Goal: Information Seeking & Learning: Learn about a topic

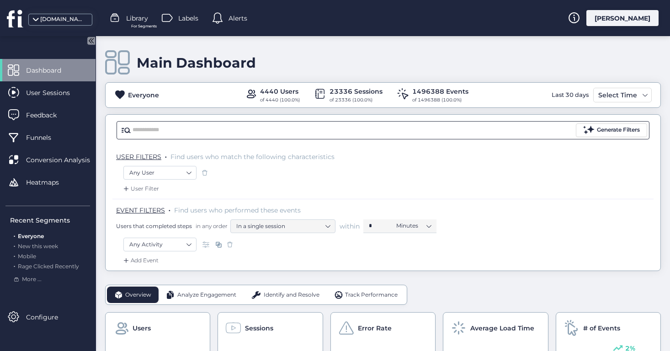
click at [277, 128] on input "text" at bounding box center [354, 130] width 442 height 14
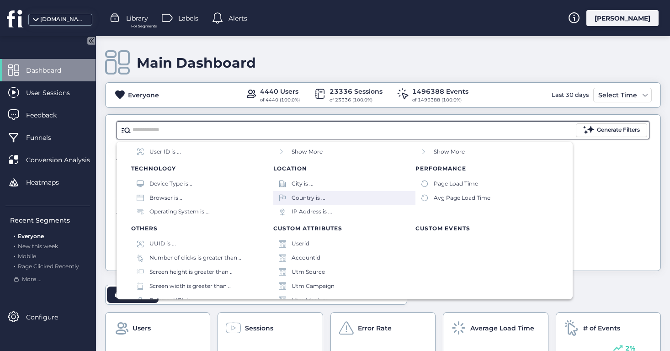
scroll to position [78, 0]
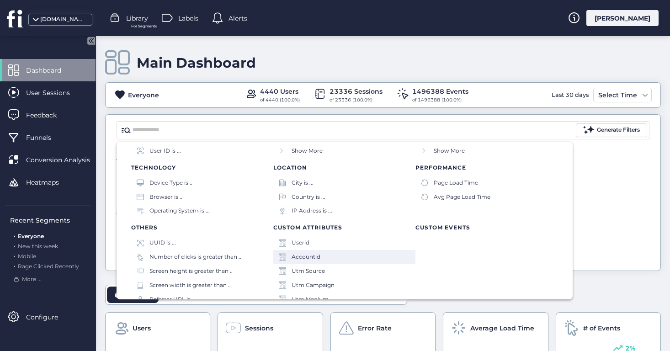
click at [326, 256] on div "Accountid" at bounding box center [344, 257] width 142 height 14
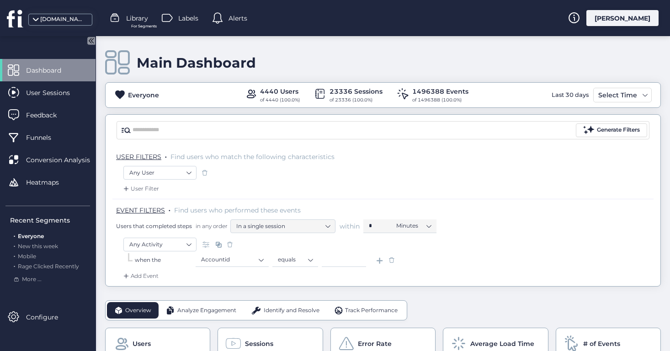
click at [358, 263] on input at bounding box center [344, 260] width 44 height 14
paste input "*****"
type input "*****"
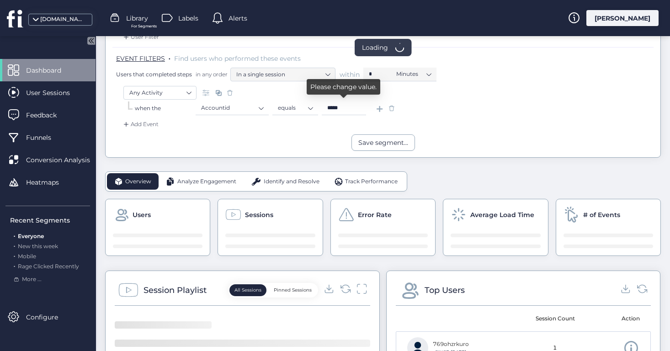
scroll to position [243, 0]
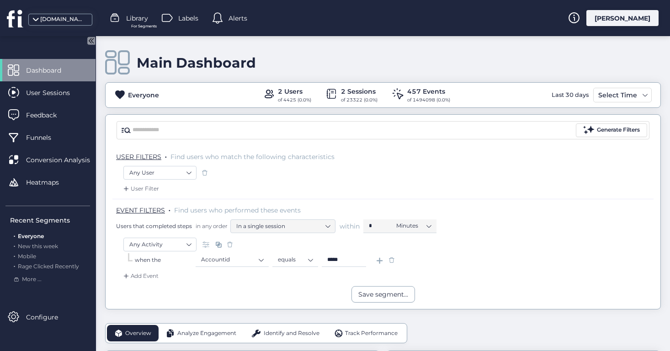
click at [348, 257] on input "*****" at bounding box center [344, 260] width 44 height 14
click at [349, 260] on input "*****" at bounding box center [344, 260] width 44 height 14
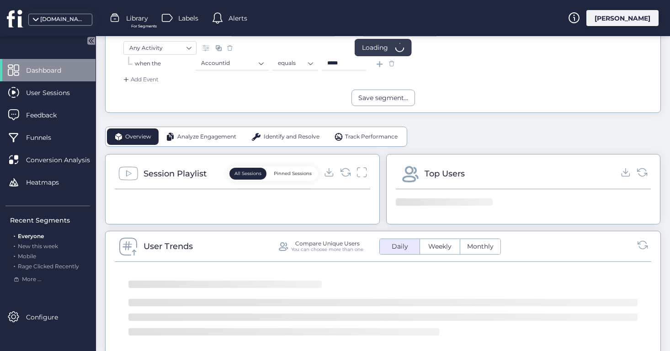
scroll to position [220, 0]
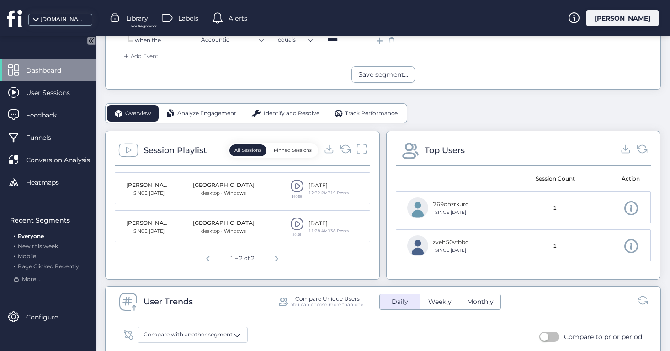
click at [44, 74] on span "Dashboard" at bounding box center [50, 70] width 49 height 10
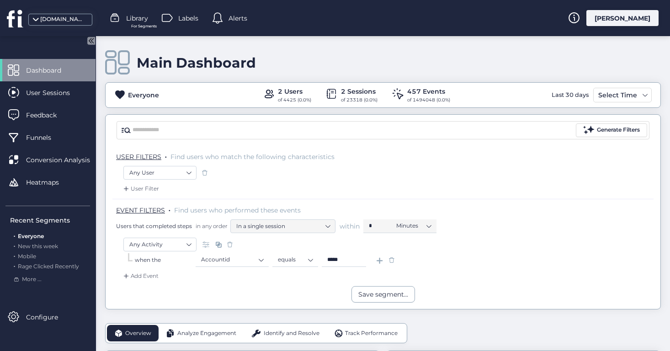
click at [358, 260] on input "*****" at bounding box center [344, 260] width 44 height 14
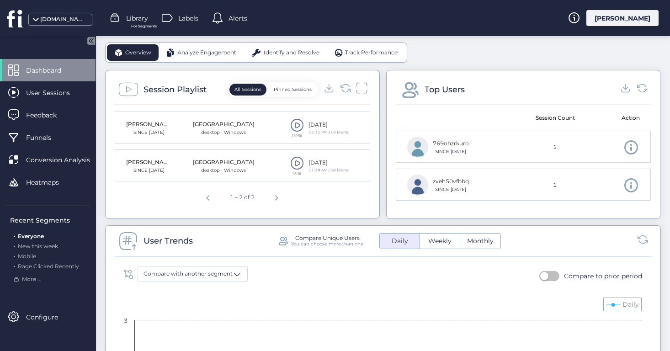
click at [361, 88] on icon at bounding box center [362, 88] width 12 height 12
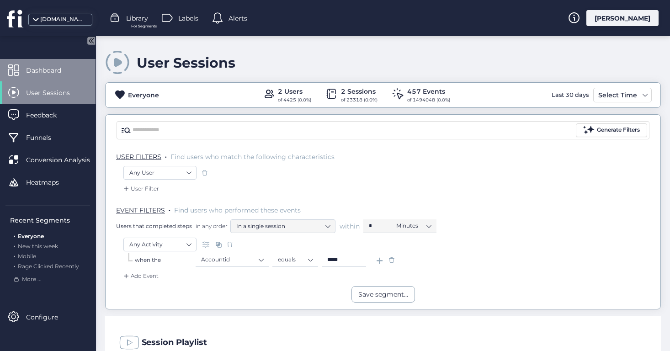
click at [34, 64] on div "Dashboard" at bounding box center [48, 70] width 96 height 22
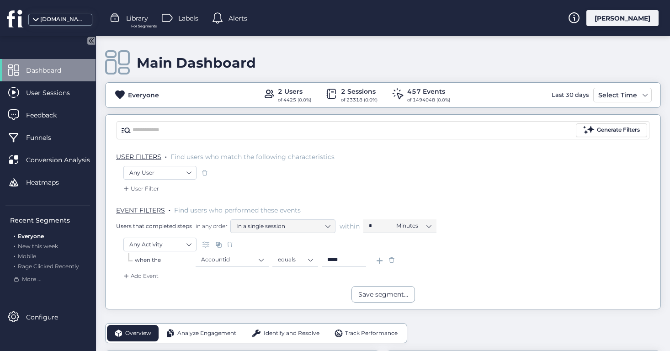
click at [134, 18] on span "Library" at bounding box center [137, 18] width 22 height 10
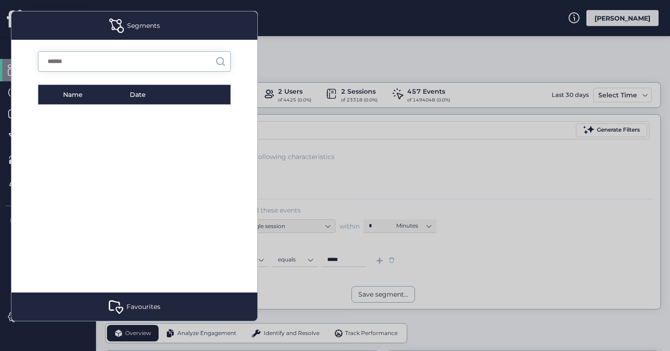
click at [336, 27] on div at bounding box center [335, 175] width 670 height 351
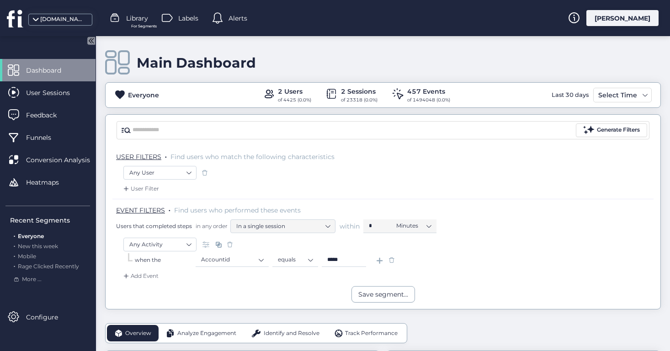
click at [634, 16] on div "[PERSON_NAME]" at bounding box center [623, 18] width 72 height 16
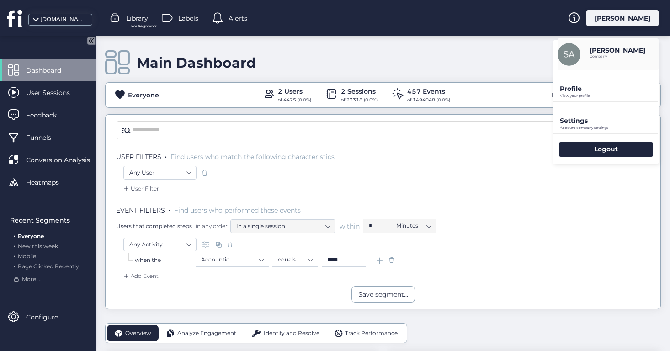
click at [595, 117] on p "Settings" at bounding box center [609, 121] width 99 height 8
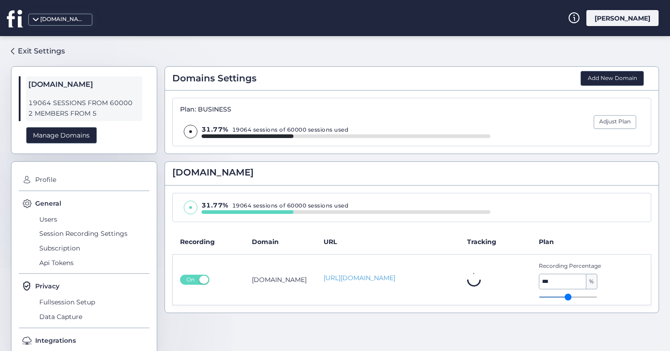
scroll to position [35, 0]
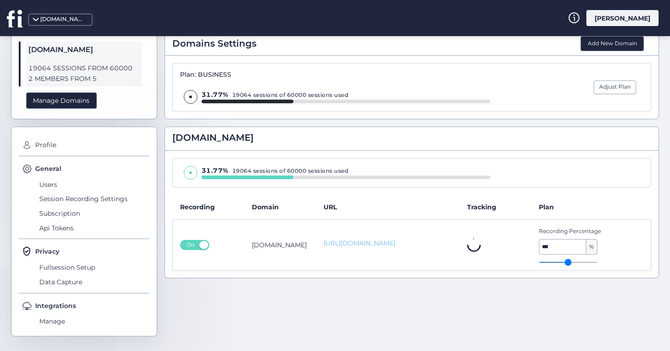
click at [373, 241] on link "https://app.flxpoint.com/" at bounding box center [388, 244] width 129 height 10
click at [83, 268] on span "Fullsession Setup" at bounding box center [93, 267] width 112 height 15
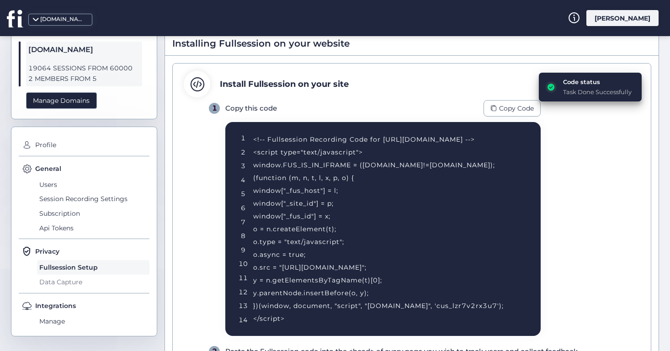
click at [78, 286] on span "Data Capture" at bounding box center [93, 282] width 112 height 15
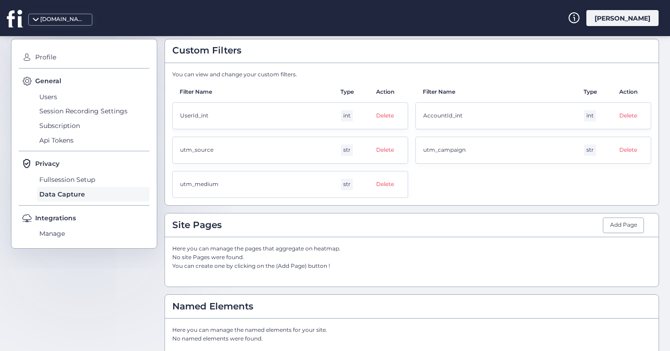
scroll to position [94, 0]
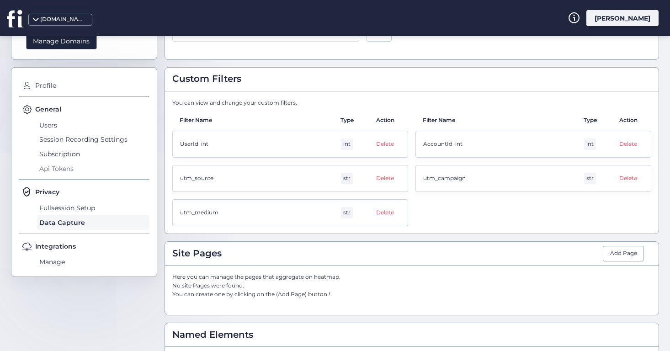
click at [79, 170] on span "Api Tokens" at bounding box center [93, 168] width 112 height 15
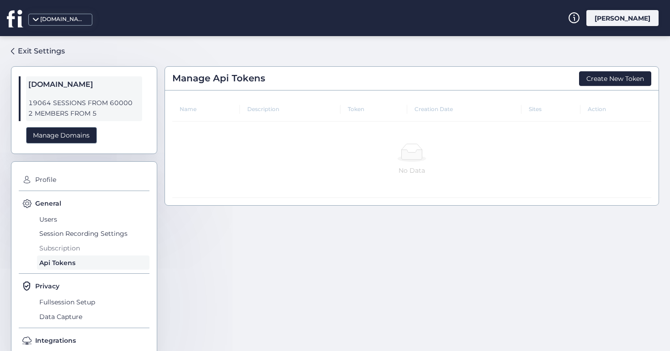
click at [81, 246] on span "Subscription" at bounding box center [93, 248] width 112 height 15
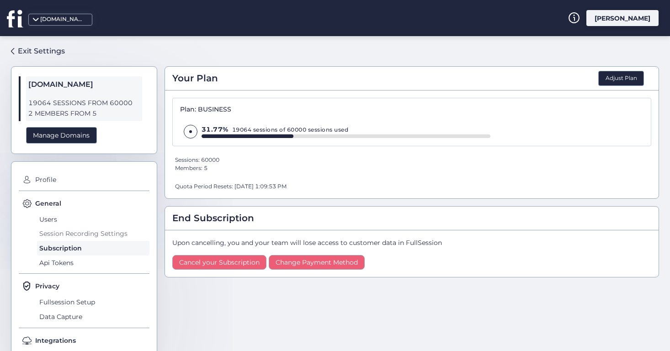
click at [79, 233] on span "Session Recording Settings" at bounding box center [93, 234] width 112 height 15
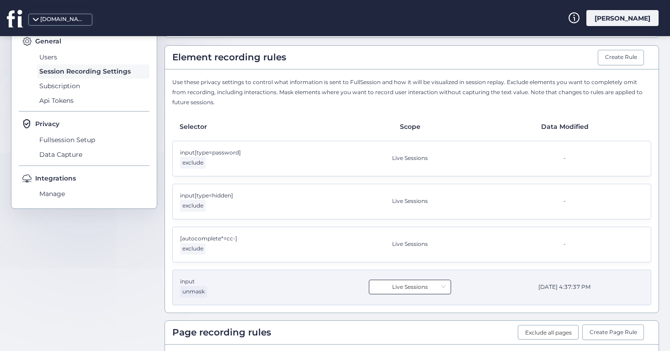
scroll to position [230, 0]
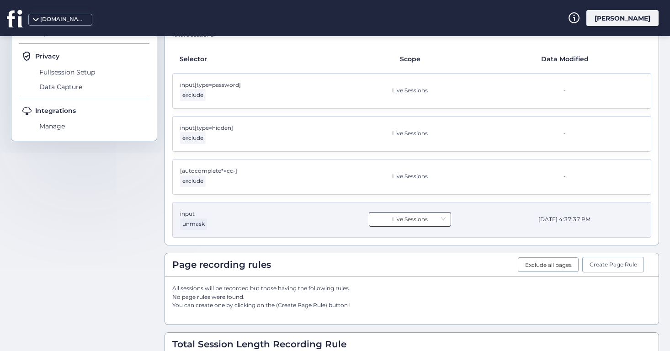
click at [435, 219] on nz-select-item "Live Sessions" at bounding box center [409, 220] width 71 height 14
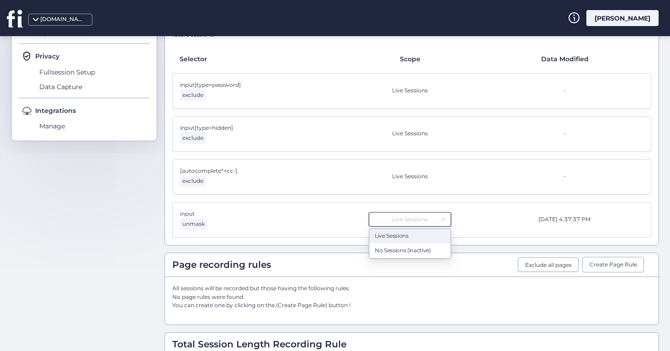
click at [667, 188] on div "Exit Settings app.flxpoint.com 19064 SESSIONS FROM 60000 2 MEMBERS FROM 5 Manag…" at bounding box center [335, 193] width 670 height 315
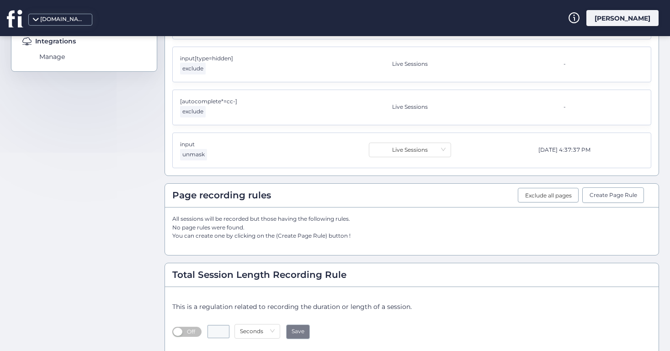
scroll to position [0, 0]
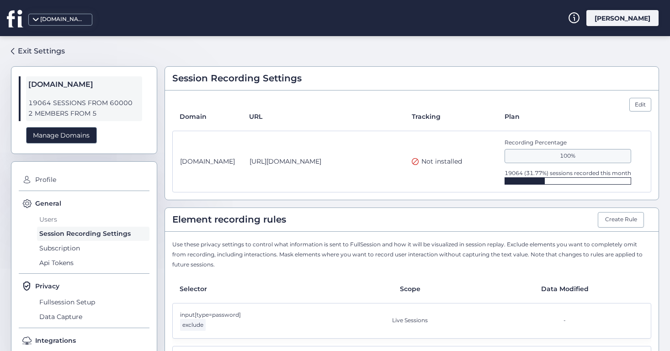
click at [64, 219] on span "Users" at bounding box center [93, 219] width 112 height 15
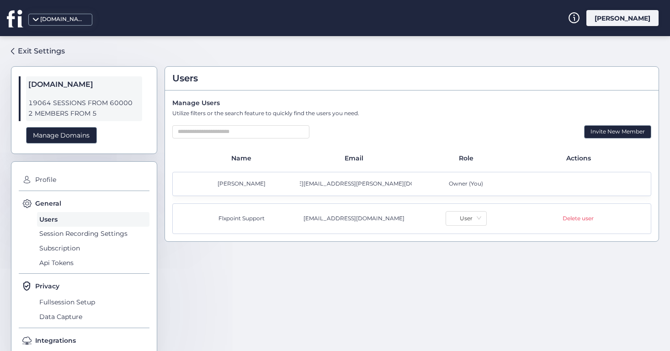
scroll to position [5, 0]
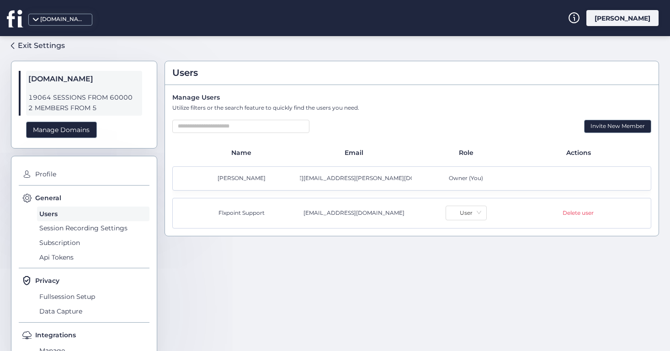
click at [4, 16] on div "[DOMAIN_NAME]" at bounding box center [13, 18] width 27 height 36
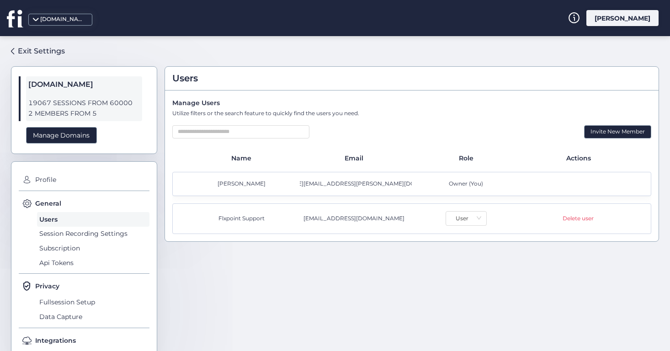
click at [11, 20] on icon at bounding box center [14, 18] width 15 height 17
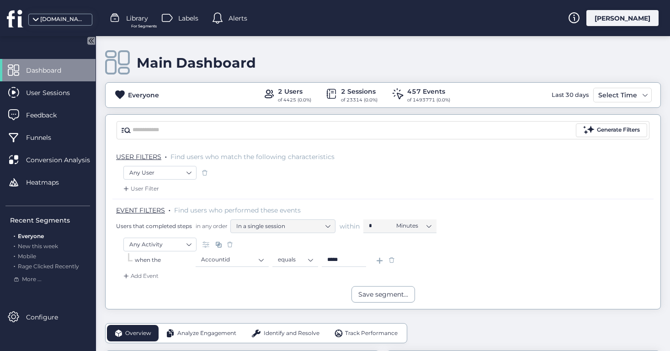
click at [350, 260] on input "*****" at bounding box center [344, 260] width 44 height 14
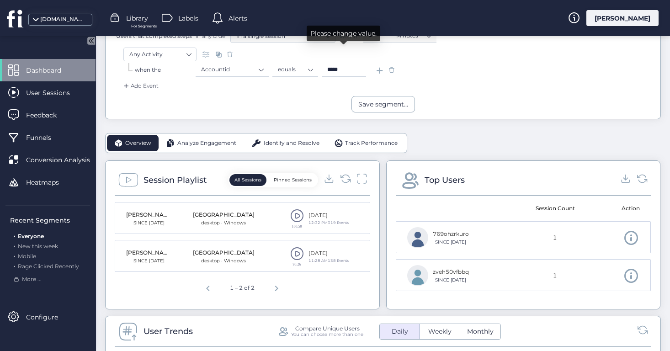
scroll to position [206, 0]
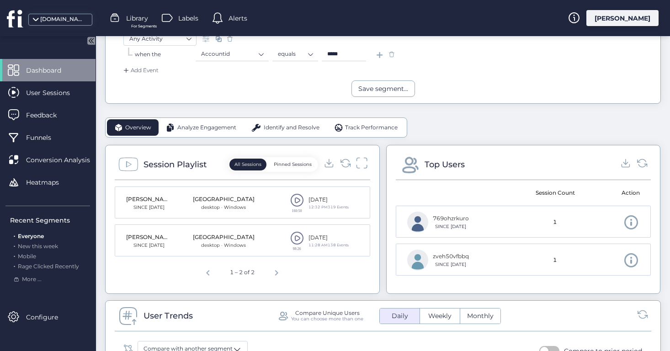
click at [364, 161] on icon at bounding box center [362, 163] width 12 height 12
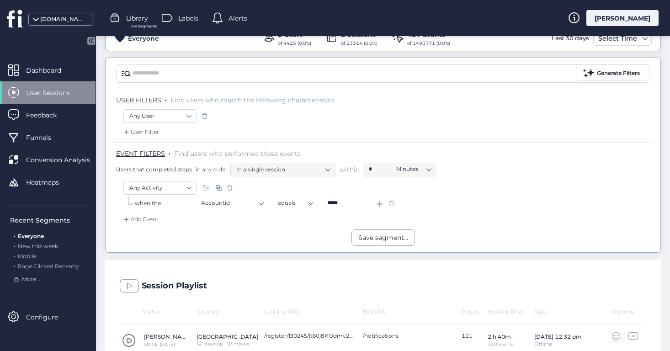
scroll to position [130, 0]
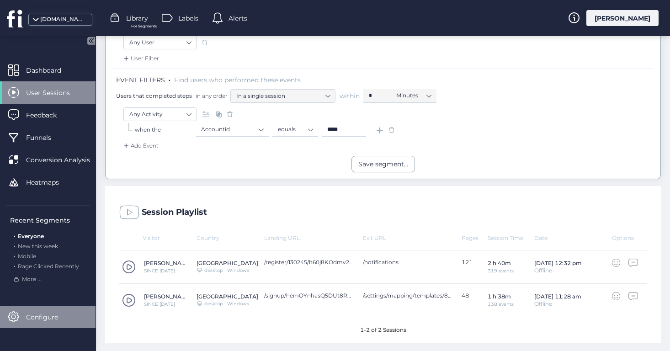
click at [29, 315] on span "Configure" at bounding box center [49, 317] width 46 height 10
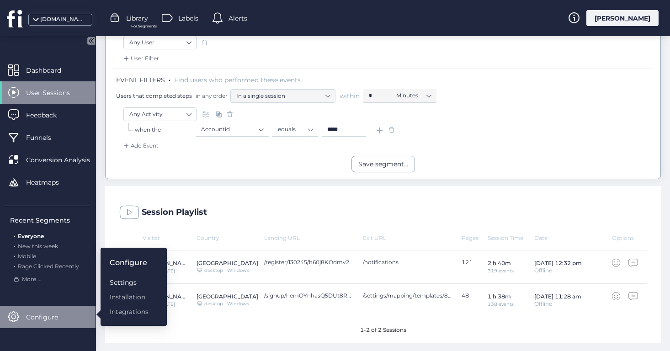
click at [128, 282] on div "Settings" at bounding box center [129, 283] width 39 height 10
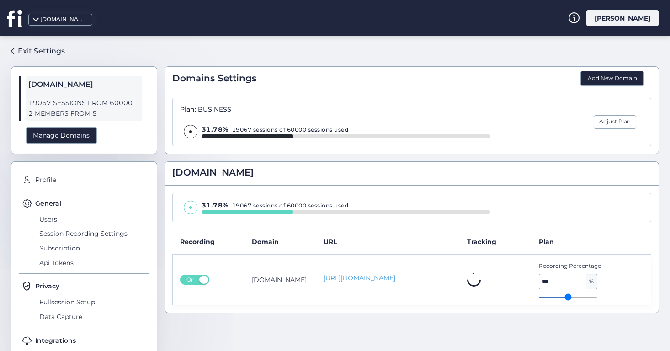
scroll to position [35, 0]
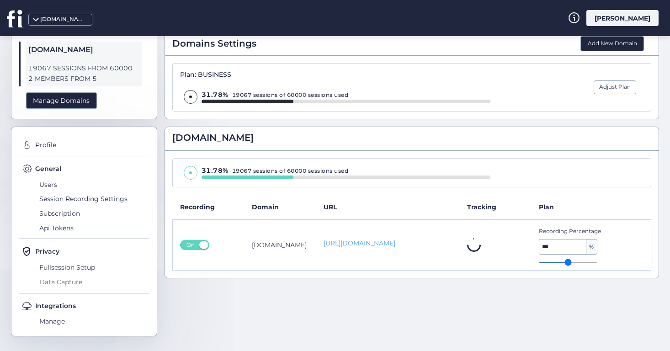
click at [80, 279] on span "Data Capture" at bounding box center [93, 282] width 112 height 15
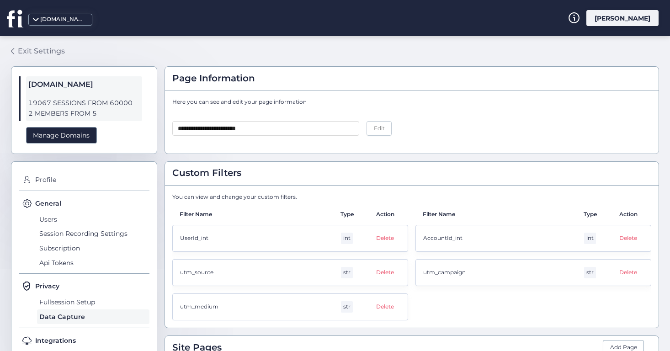
click at [26, 50] on div "Exit Settings" at bounding box center [41, 50] width 47 height 11
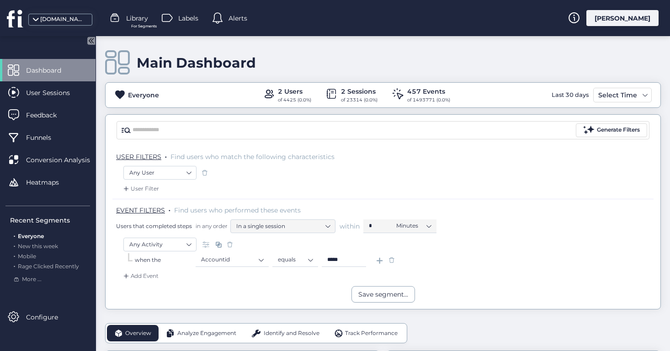
click at [343, 265] on input "*****" at bounding box center [344, 260] width 44 height 14
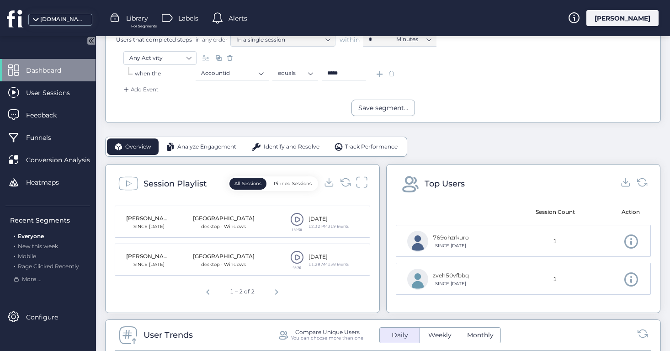
click at [363, 181] on icon at bounding box center [362, 182] width 12 height 12
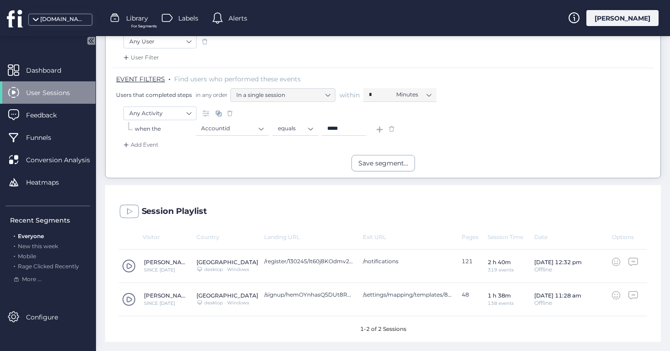
scroll to position [130, 0]
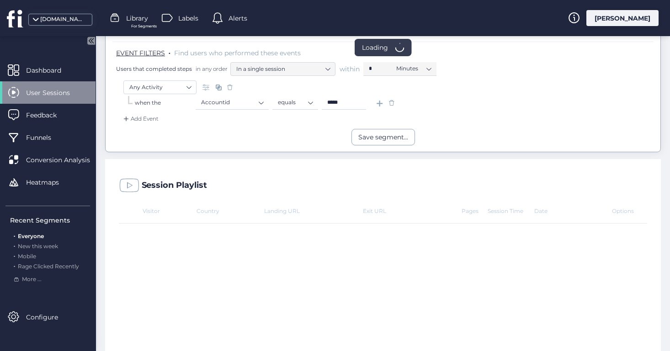
scroll to position [130, 0]
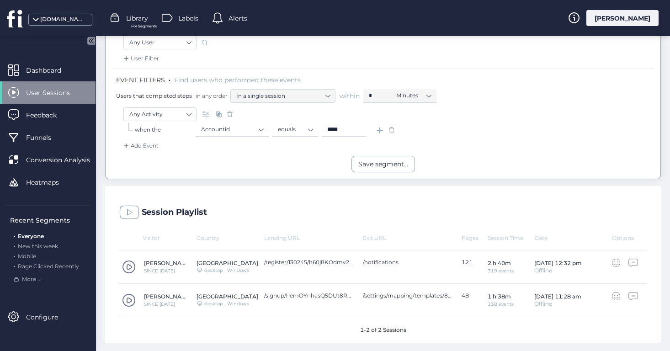
click at [50, 90] on span "User Sessions" at bounding box center [55, 93] width 58 height 10
click at [347, 128] on input "*****" at bounding box center [344, 130] width 44 height 14
click at [391, 129] on span at bounding box center [391, 129] width 9 height 9
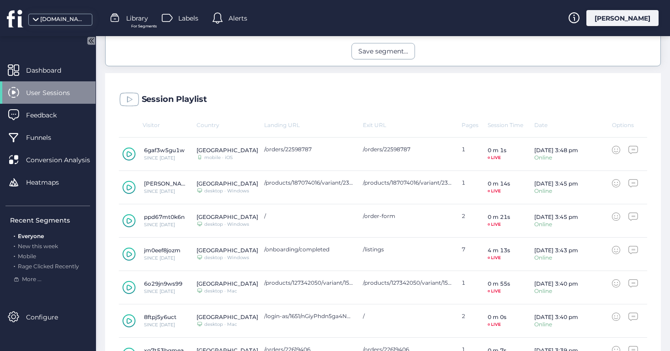
scroll to position [226, 0]
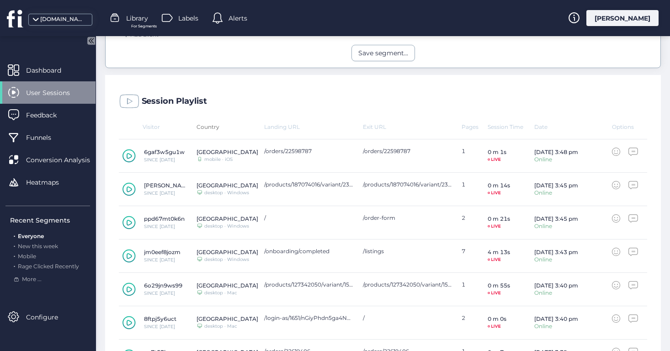
click at [210, 124] on div "Country" at bounding box center [231, 126] width 68 height 7
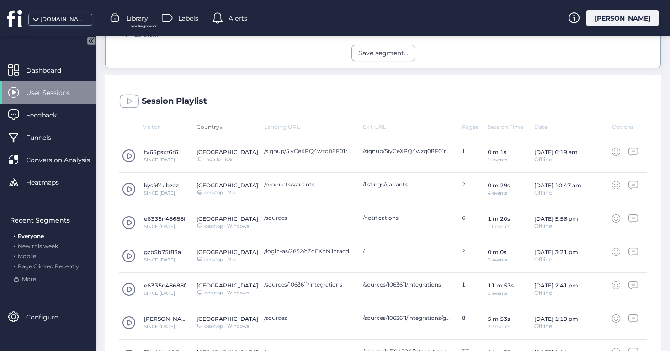
click at [210, 125] on div "Country ▲" at bounding box center [231, 126] width 68 height 7
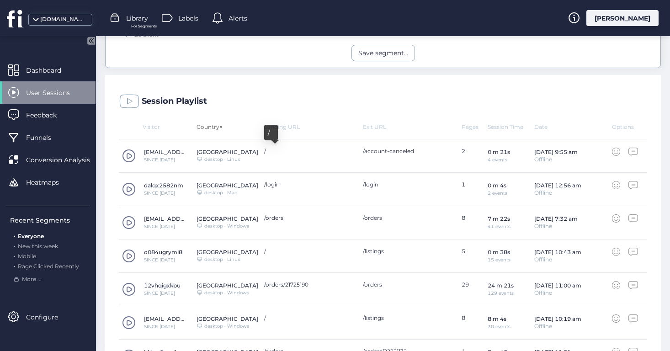
click at [210, 126] on div "Country ▼" at bounding box center [231, 126] width 68 height 7
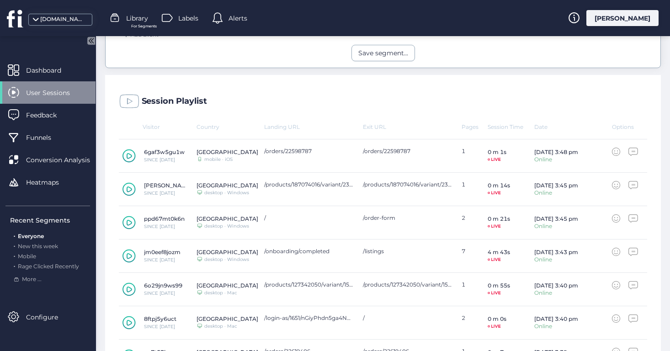
click at [128, 155] on icon at bounding box center [129, 156] width 13 height 14
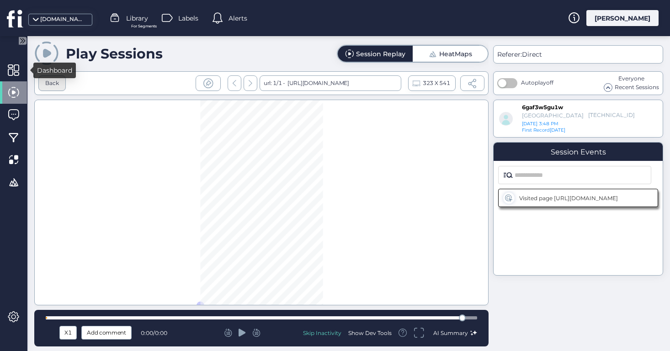
click at [55, 84] on div "Back" at bounding box center [52, 83] width 14 height 9
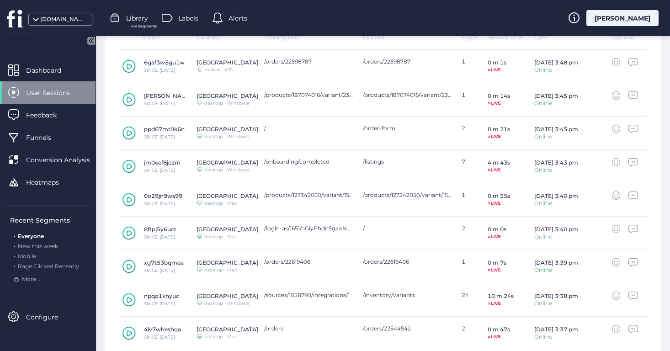
scroll to position [382, 0]
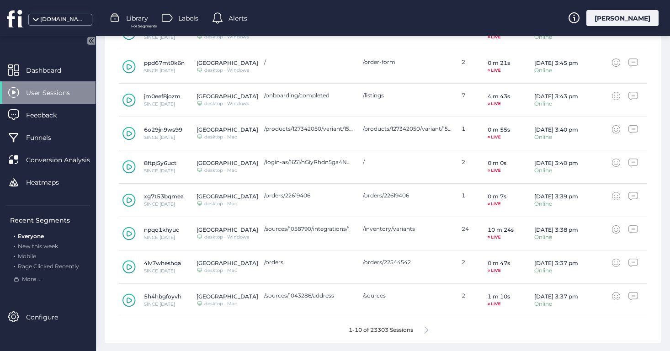
click at [425, 329] on div "1-10 of 23303 Sessions" at bounding box center [383, 330] width 529 height 26
click at [427, 331] on icon at bounding box center [427, 330] width 4 height 7
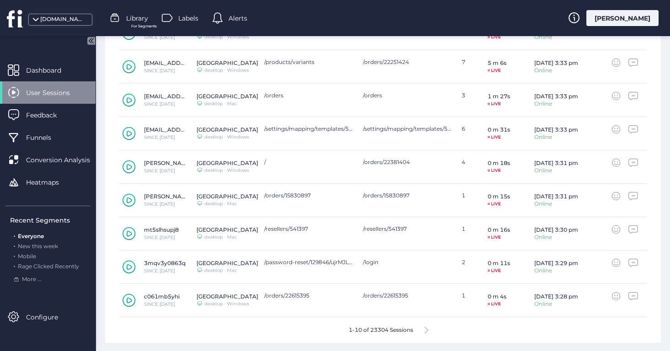
click at [430, 332] on div "1-10 of 23304 Sessions" at bounding box center [383, 330] width 529 height 26
click at [427, 330] on icon at bounding box center [427, 330] width 4 height 7
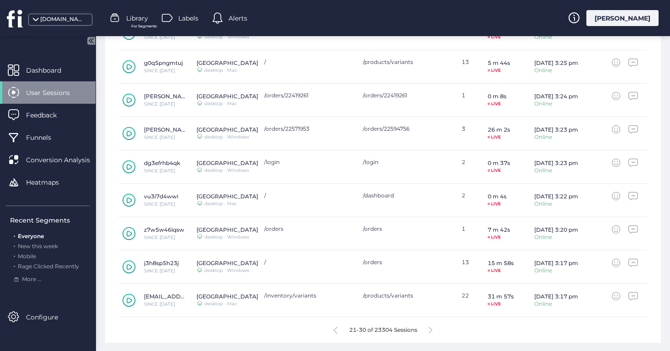
click at [127, 301] on icon at bounding box center [129, 301] width 5 height 6
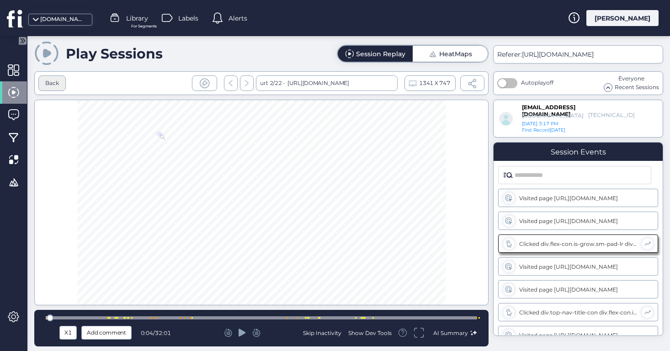
click at [55, 84] on div "Back" at bounding box center [52, 83] width 14 height 9
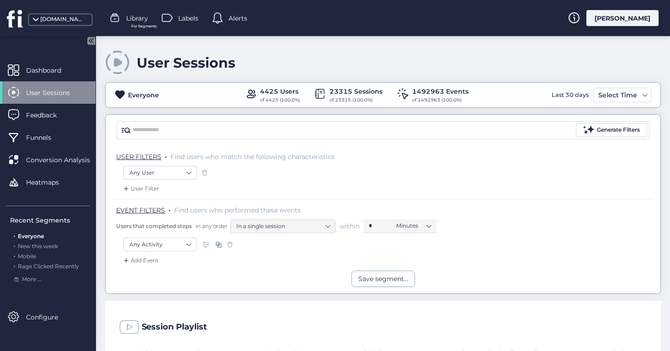
scroll to position [11, 0]
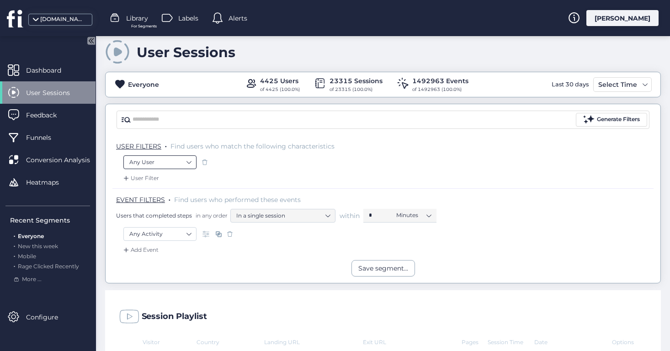
click at [166, 160] on nz-select-item "Any User" at bounding box center [159, 162] width 61 height 14
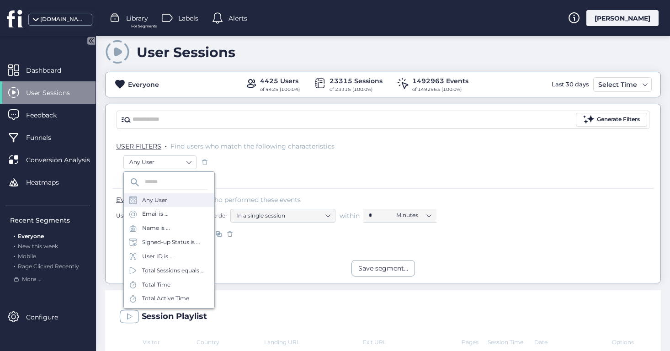
click at [174, 200] on div "Any User" at bounding box center [169, 200] width 91 height 14
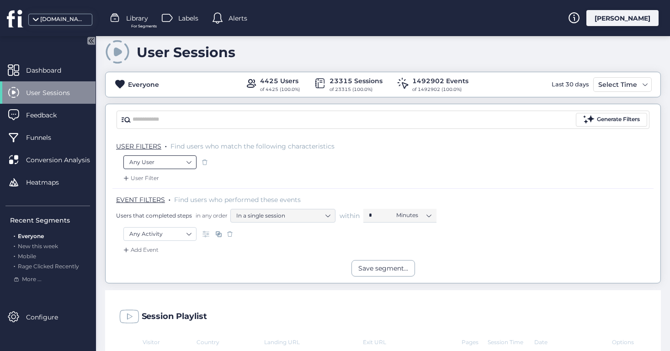
click at [173, 167] on nz-select-item "Any User" at bounding box center [159, 162] width 61 height 14
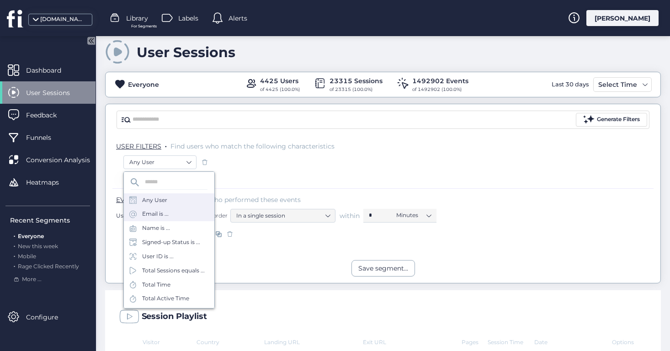
click at [169, 215] on div "Email is ..." at bounding box center [169, 214] width 91 height 14
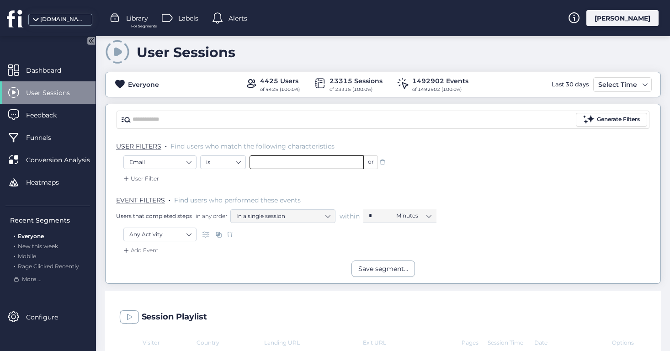
click at [280, 163] on input "text" at bounding box center [307, 162] width 114 height 14
paste input "**********"
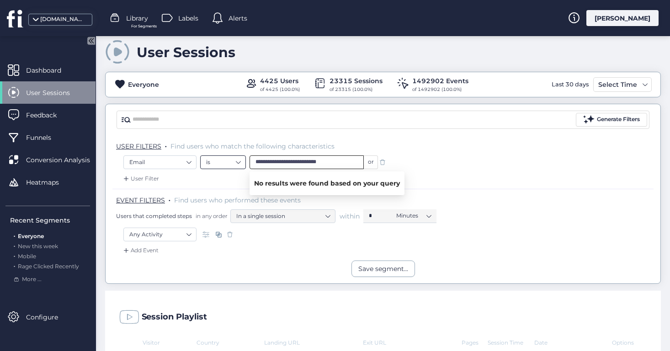
drag, startPoint x: 267, startPoint y: 161, endPoint x: 211, endPoint y: 160, distance: 56.3
click at [211, 160] on div "**********" at bounding box center [289, 162] width 178 height 14
click at [231, 236] on span at bounding box center [229, 234] width 9 height 9
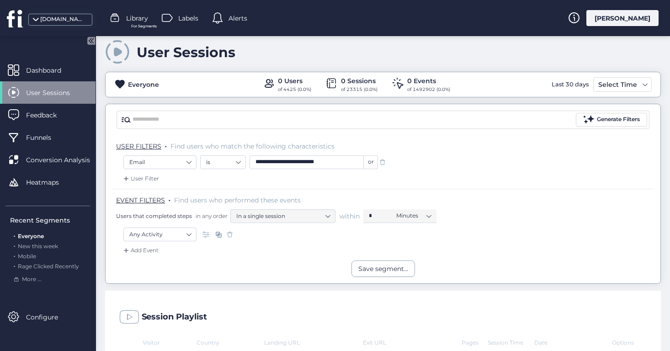
click at [350, 166] on input "**********" at bounding box center [307, 162] width 114 height 14
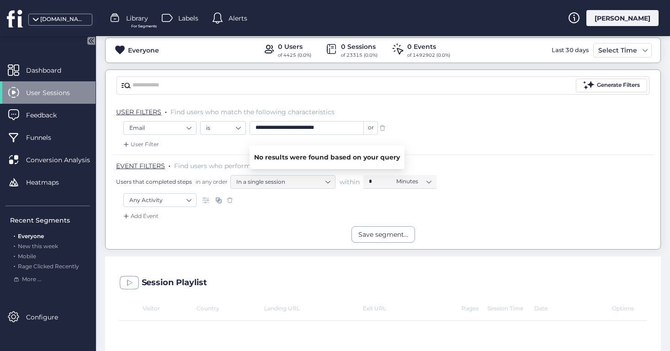
scroll to position [36, 0]
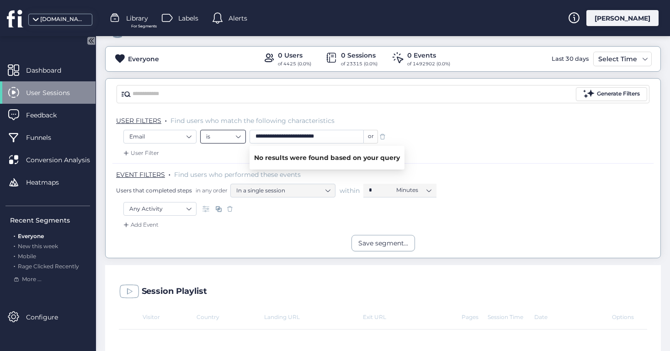
click at [235, 139] on nz-select-item "is" at bounding box center [223, 137] width 34 height 14
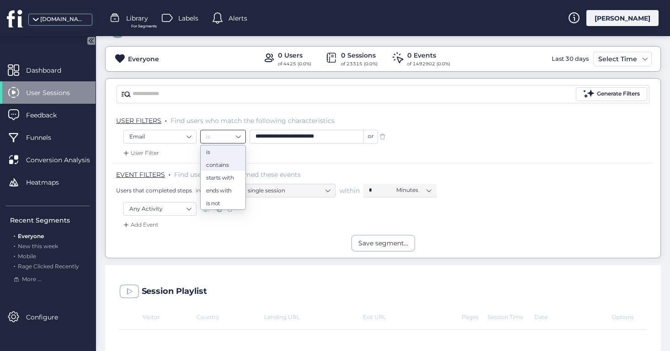
click at [230, 164] on div "contains" at bounding box center [223, 164] width 34 height 7
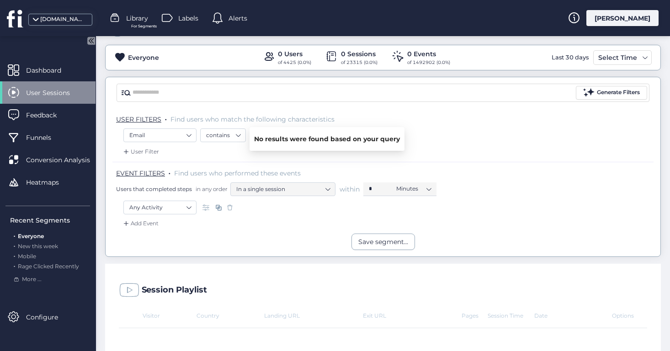
scroll to position [20, 0]
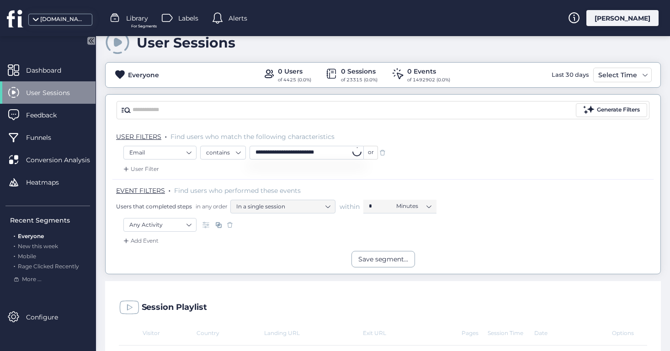
drag, startPoint x: 297, startPoint y: 150, endPoint x: 278, endPoint y: 150, distance: 19.2
click at [278, 150] on input "**********" at bounding box center [307, 153] width 114 height 14
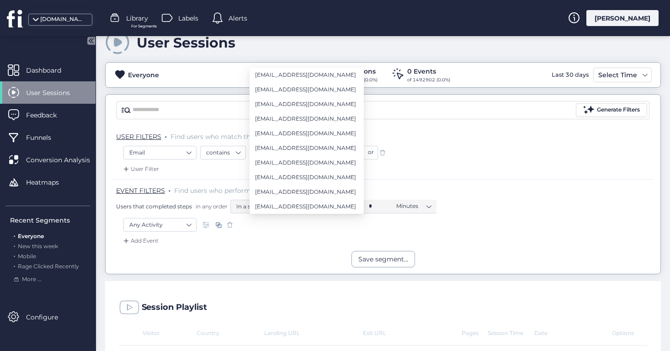
scroll to position [140, 0]
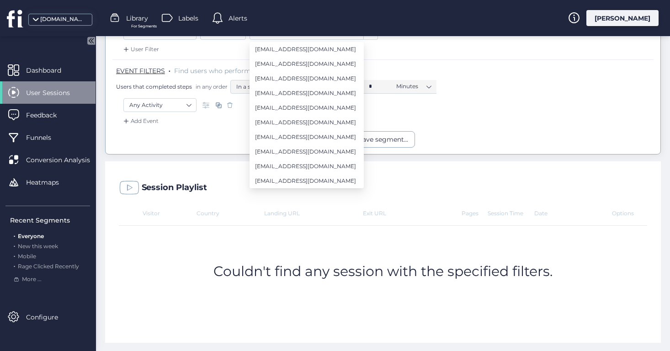
click at [447, 160] on div "Session Playlist Visitor Country Landing URL Exit URL Pages Session Time Date O…" at bounding box center [383, 249] width 556 height 188
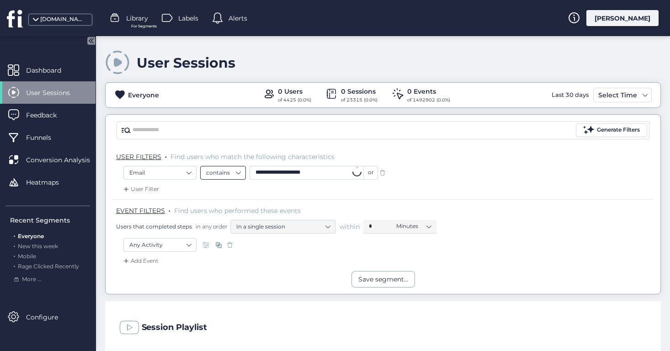
drag, startPoint x: 278, startPoint y: 171, endPoint x: 239, endPoint y: 162, distance: 39.5
click at [239, 169] on div "**********" at bounding box center [289, 173] width 178 height 14
type input "**********"
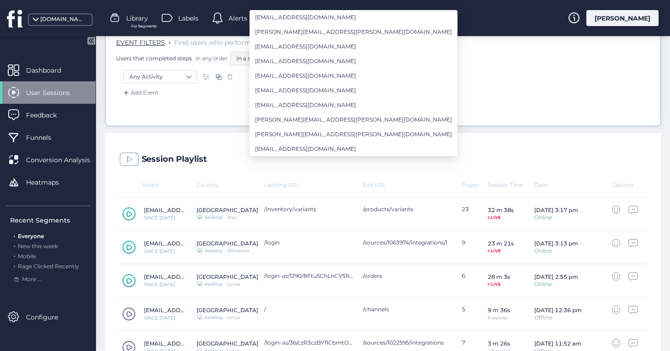
scroll to position [172, 0]
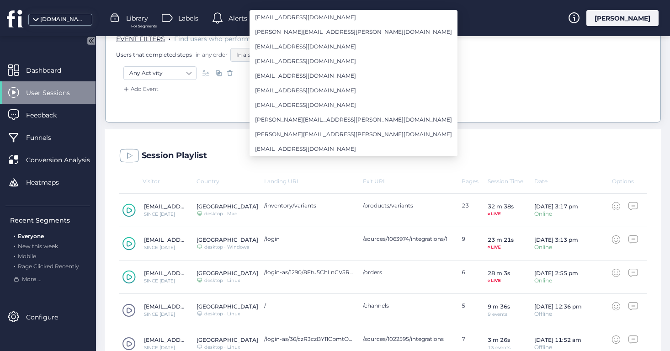
click at [492, 136] on div "Session Playlist" at bounding box center [383, 153] width 556 height 48
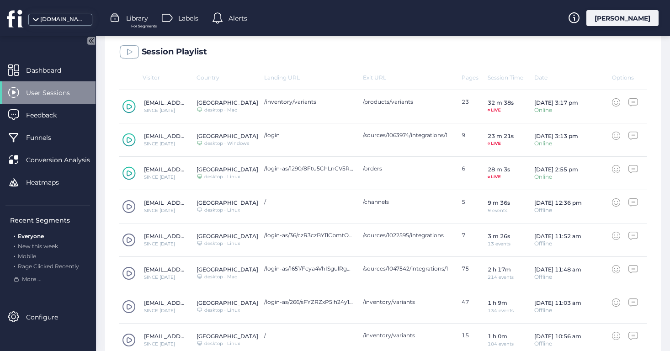
scroll to position [277, 0]
click at [128, 136] on icon at bounding box center [129, 139] width 13 height 14
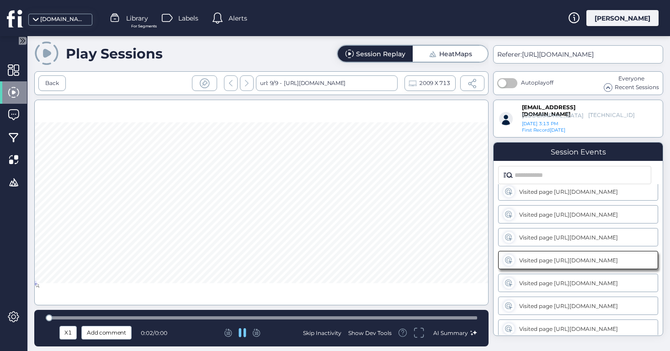
scroll to position [29, 0]
click at [57, 83] on div "Back" at bounding box center [52, 83] width 14 height 9
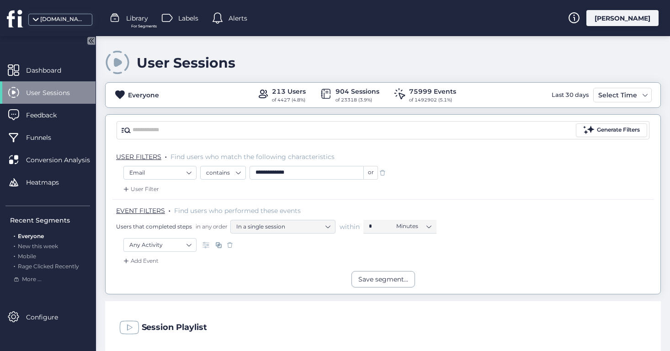
click at [310, 169] on input "**********" at bounding box center [307, 173] width 114 height 14
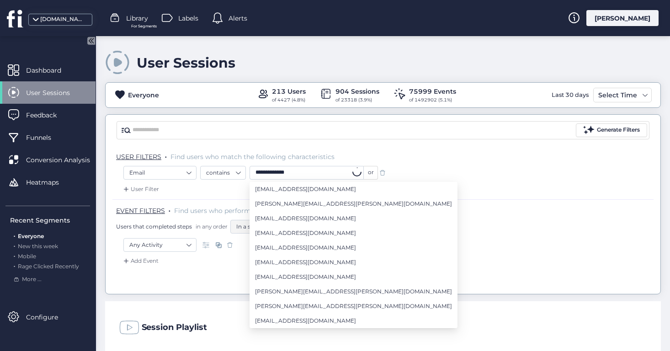
paste input "**********"
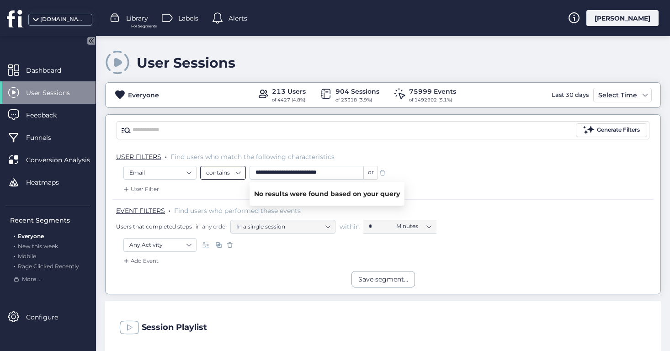
drag, startPoint x: 267, startPoint y: 174, endPoint x: 238, endPoint y: 168, distance: 29.4
click at [238, 168] on div "**********" at bounding box center [289, 173] width 178 height 14
type input "**********"
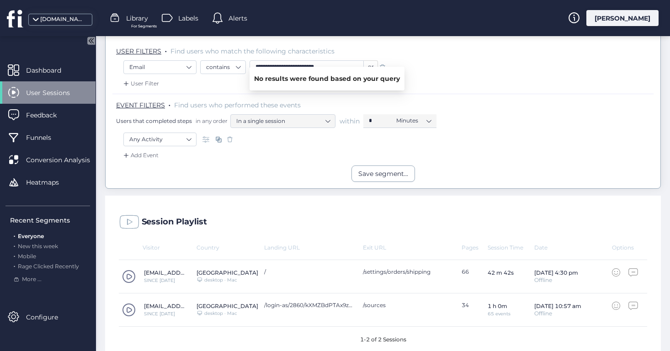
scroll to position [115, 0]
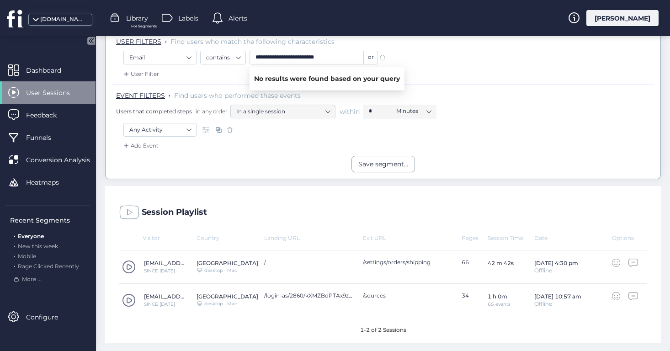
click at [128, 267] on span at bounding box center [129, 267] width 14 height 14
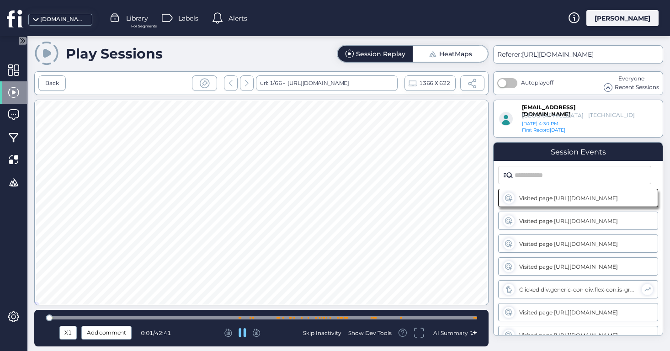
scroll to position [6, 0]
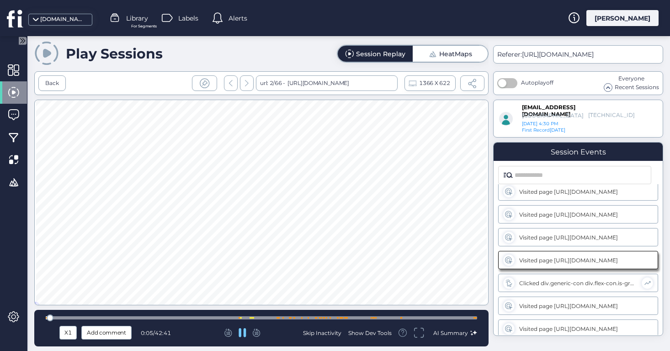
click at [55, 318] on div at bounding box center [262, 317] width 432 height 3
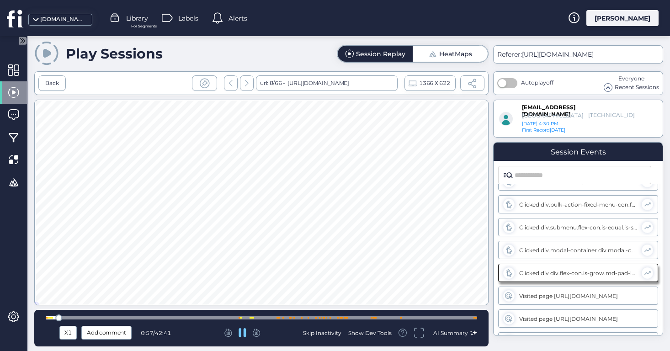
scroll to position [326, 0]
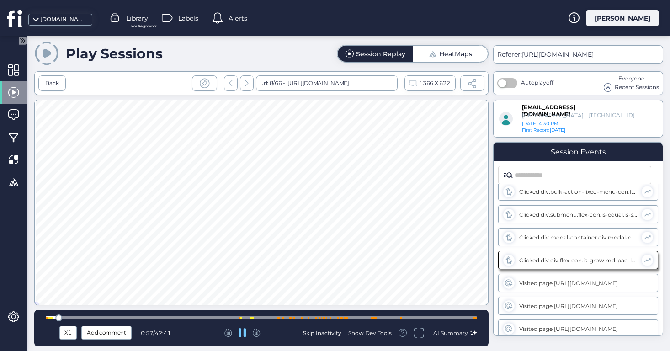
click at [67, 316] on div at bounding box center [262, 317] width 432 height 3
click at [82, 318] on div at bounding box center [262, 317] width 432 height 3
click at [51, 85] on div "Back" at bounding box center [52, 83] width 14 height 9
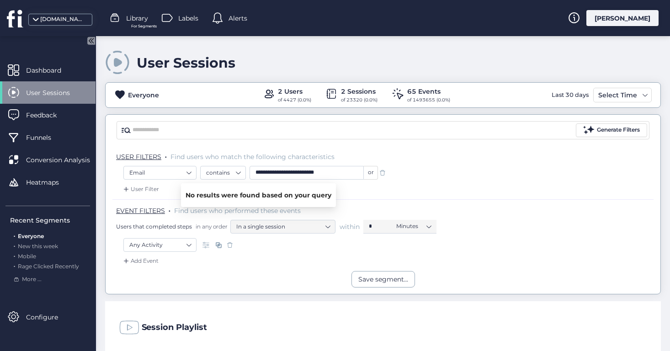
click at [354, 168] on div "**********" at bounding box center [307, 171] width 114 height 8
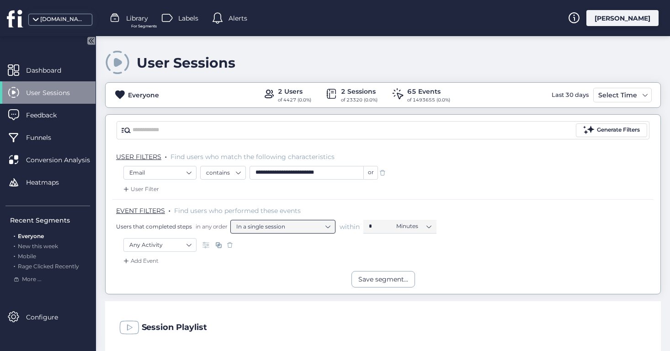
scroll to position [115, 0]
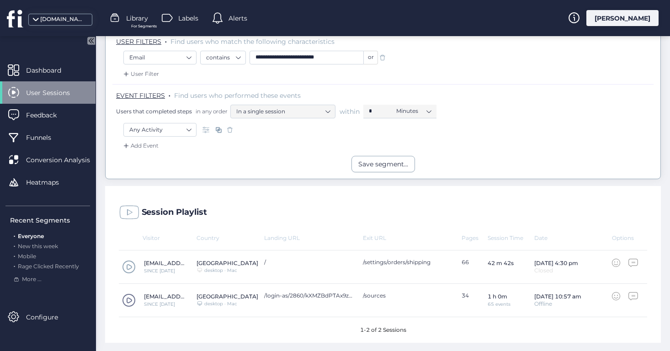
click at [128, 300] on span at bounding box center [129, 301] width 14 height 14
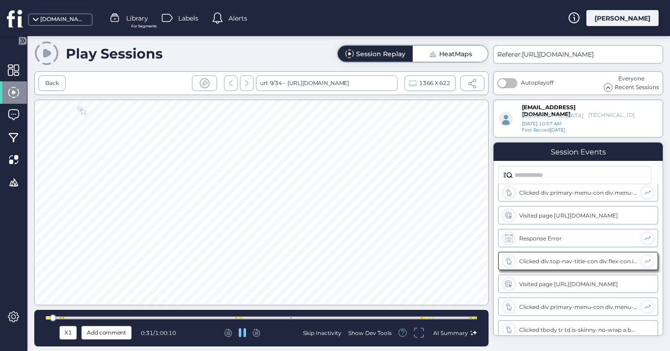
scroll to position [372, 0]
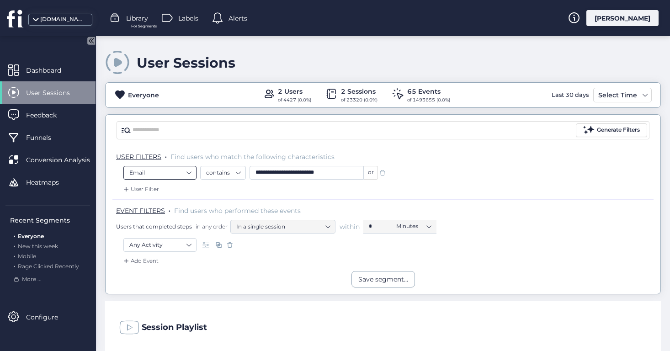
click at [180, 173] on nz-select-item "Email" at bounding box center [159, 173] width 61 height 14
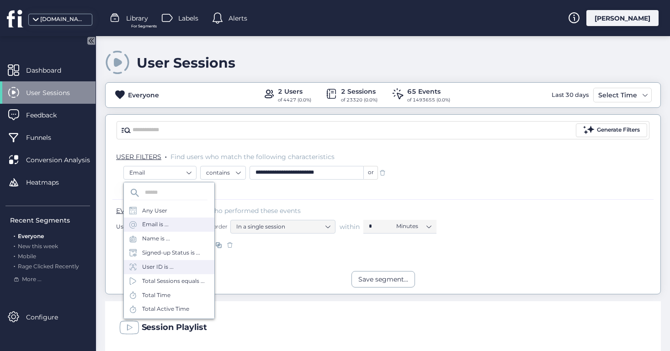
click at [194, 269] on div "User ID is ..." at bounding box center [169, 267] width 91 height 14
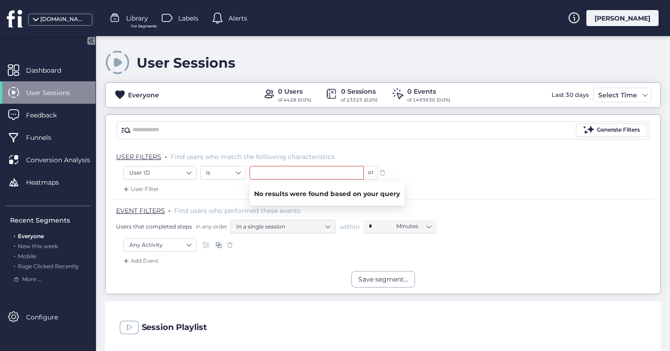
click at [274, 174] on input "text" at bounding box center [307, 173] width 114 height 14
paste input "**********"
drag, startPoint x: 267, startPoint y: 171, endPoint x: 220, endPoint y: 170, distance: 46.2
click at [221, 171] on div "**********" at bounding box center [289, 173] width 178 height 14
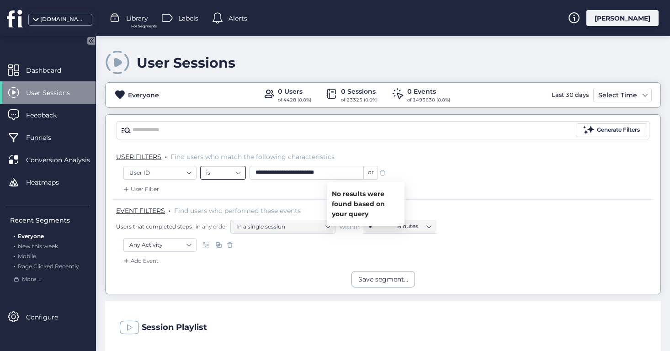
type input "**********"
click at [230, 173] on nz-select-item "is" at bounding box center [223, 173] width 34 height 14
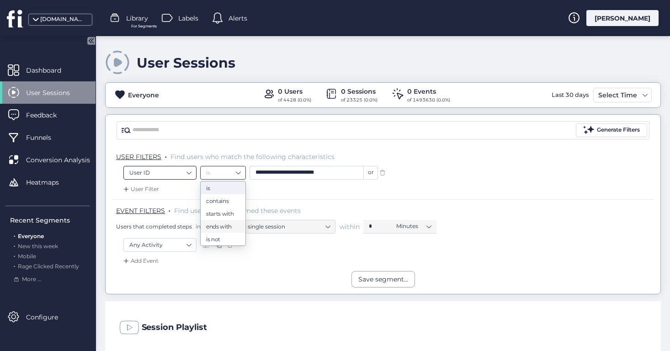
click at [177, 166] on nz-select-item "User ID" at bounding box center [159, 173] width 61 height 14
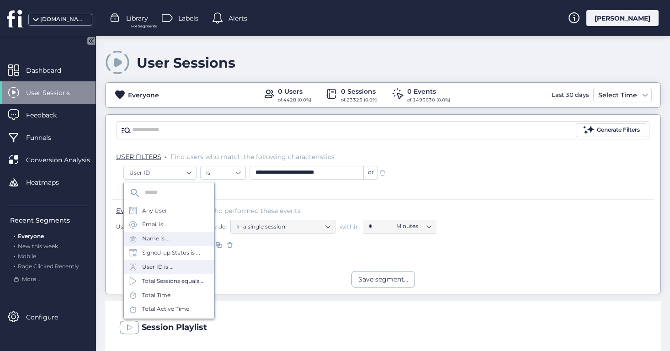
click at [185, 241] on div "Name is ..." at bounding box center [169, 239] width 91 height 14
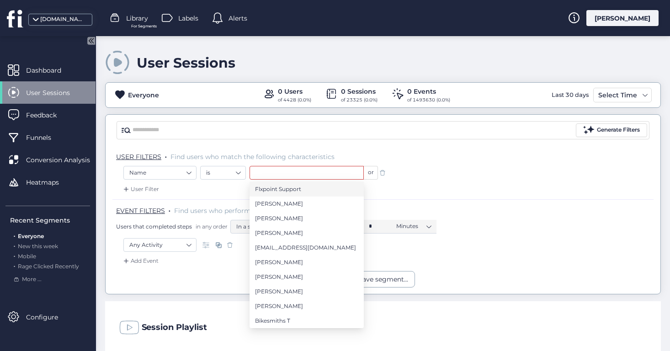
click at [295, 187] on span "Flxpoint Support" at bounding box center [278, 189] width 46 height 10
type input "**********"
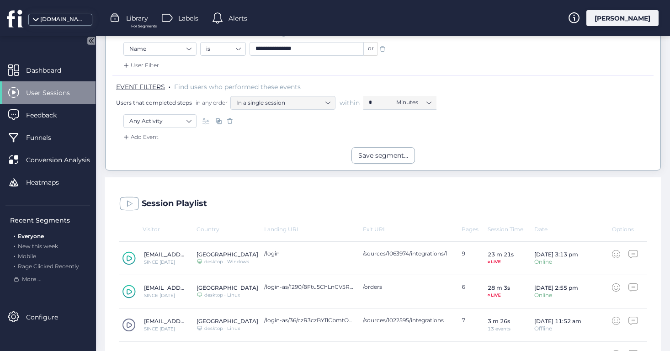
scroll to position [124, 0]
click at [446, 181] on div "Session Playlist" at bounding box center [383, 201] width 556 height 48
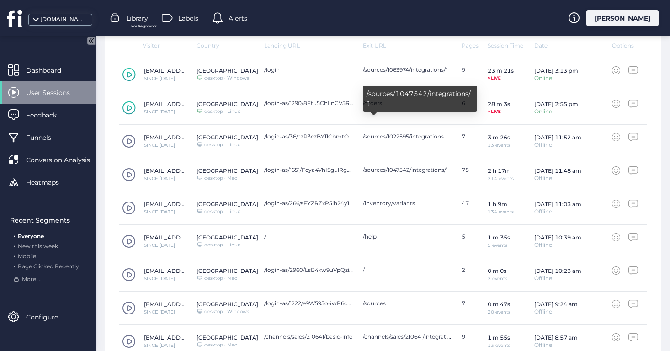
scroll to position [382, 0]
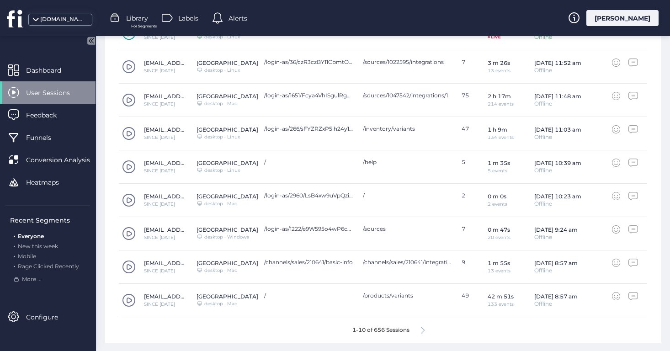
click at [426, 330] on div "1-10 of 656 Sessions" at bounding box center [383, 330] width 529 height 26
click at [422, 330] on icon at bounding box center [423, 330] width 4 height 7
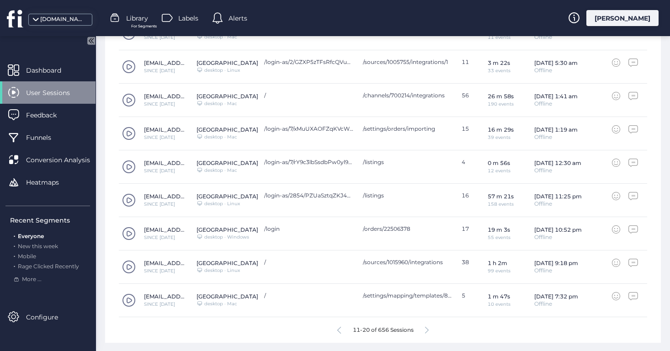
click at [427, 327] on icon at bounding box center [427, 330] width 4 height 7
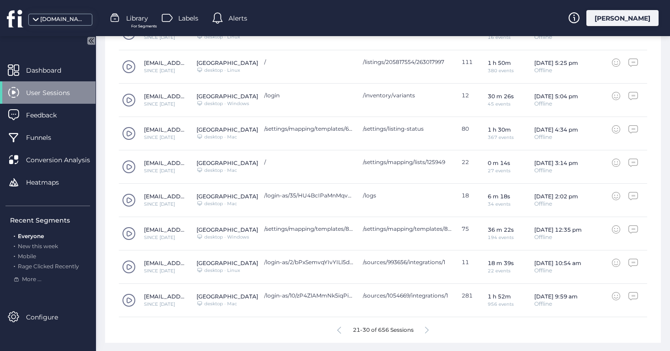
click at [427, 327] on icon at bounding box center [427, 330] width 4 height 7
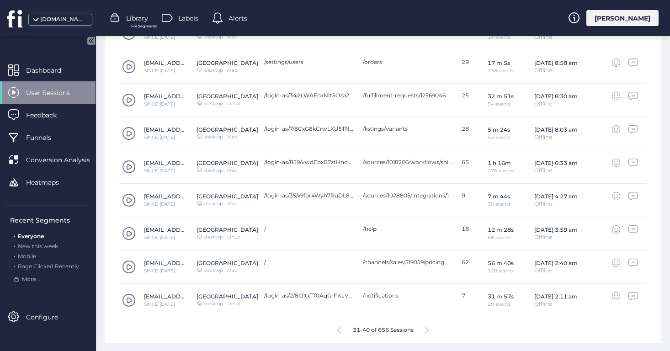
click at [427, 327] on icon at bounding box center [427, 330] width 4 height 7
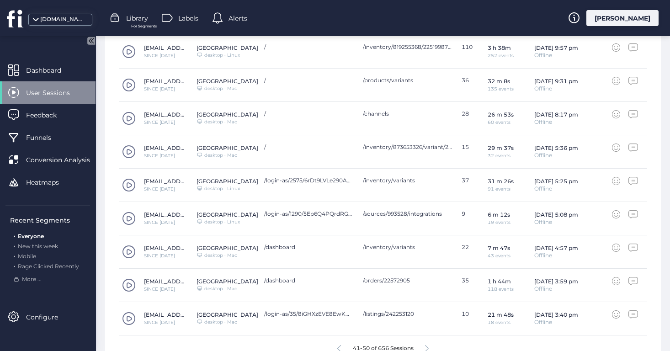
click at [427, 345] on icon at bounding box center [427, 348] width 4 height 7
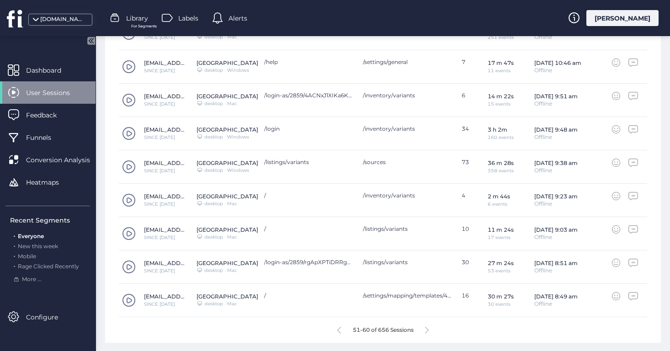
click at [427, 327] on icon at bounding box center [427, 330] width 4 height 7
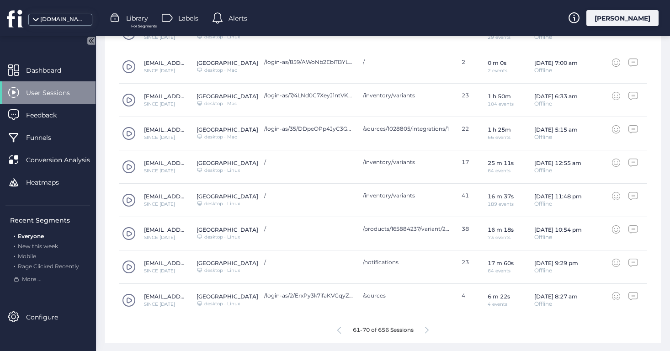
click at [427, 327] on icon at bounding box center [427, 330] width 4 height 7
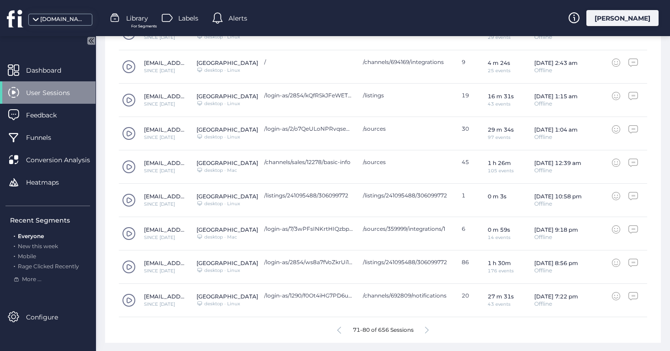
click at [427, 327] on icon at bounding box center [427, 330] width 4 height 7
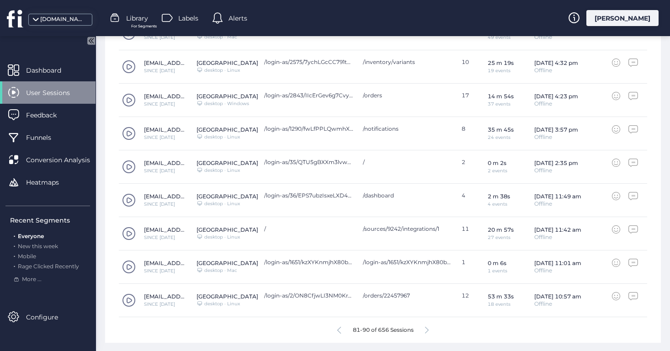
click at [337, 330] on icon at bounding box center [339, 330] width 4 height 7
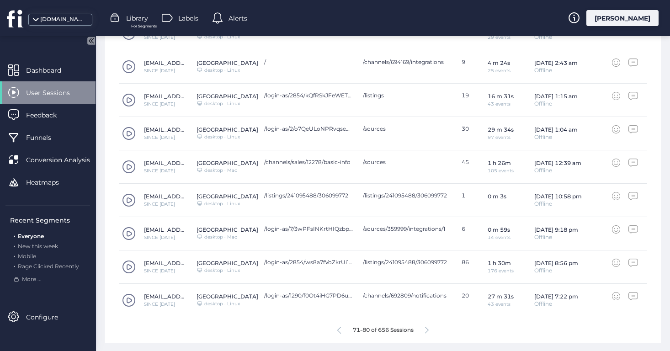
click at [427, 326] on div at bounding box center [427, 329] width 4 height 7
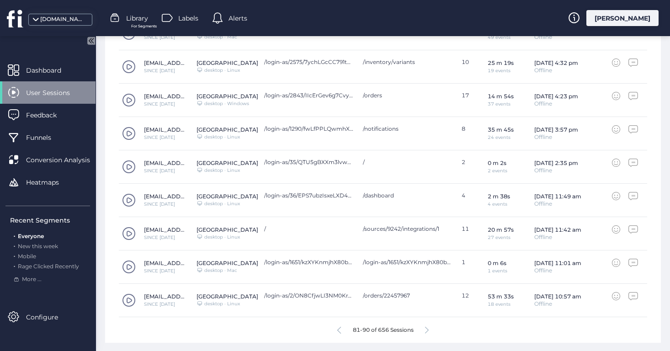
click at [340, 331] on icon at bounding box center [339, 330] width 4 height 7
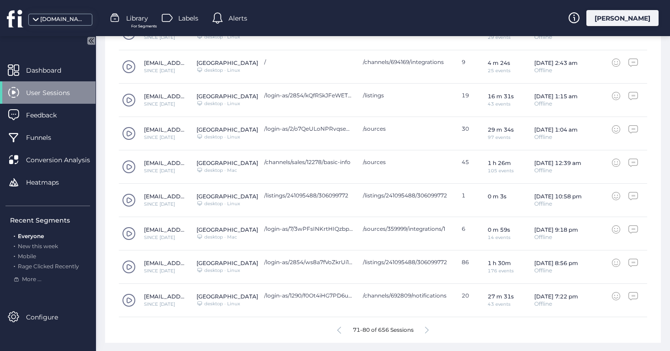
click at [427, 331] on icon at bounding box center [427, 330] width 4 height 7
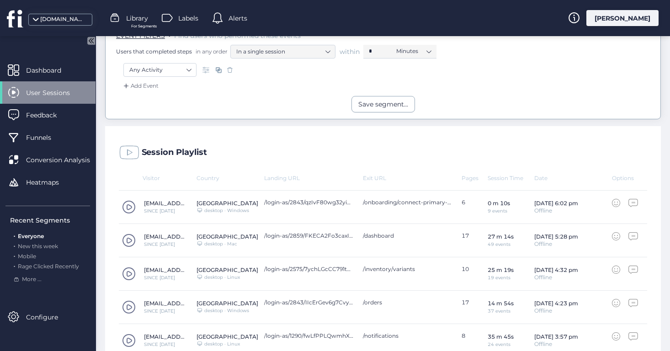
scroll to position [0, 0]
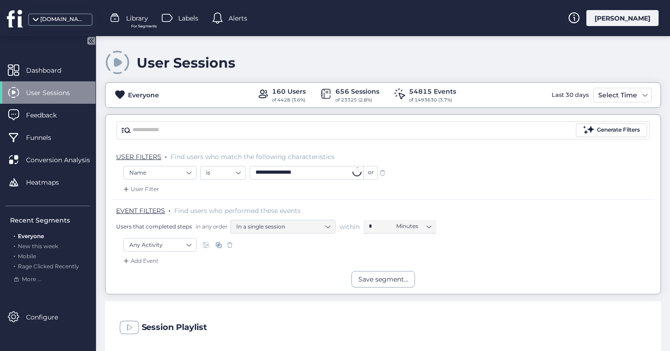
click at [311, 176] on input "**********" at bounding box center [307, 173] width 114 height 14
click at [620, 99] on div "Select Time" at bounding box center [617, 95] width 43 height 11
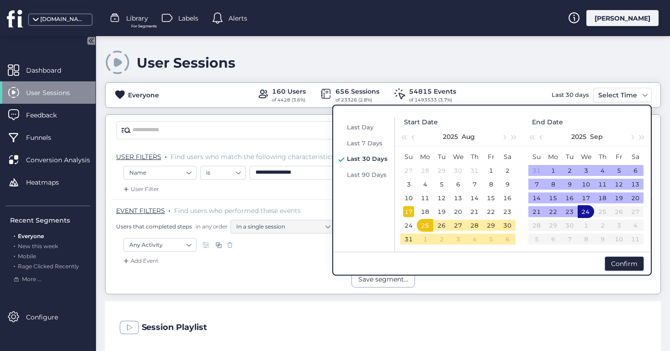
click at [412, 212] on div "17" at bounding box center [408, 211] width 11 height 11
click at [438, 211] on div "19" at bounding box center [441, 211] width 11 height 11
click at [403, 207] on div "17" at bounding box center [408, 211] width 11 height 11
click at [587, 196] on div "17" at bounding box center [586, 197] width 11 height 11
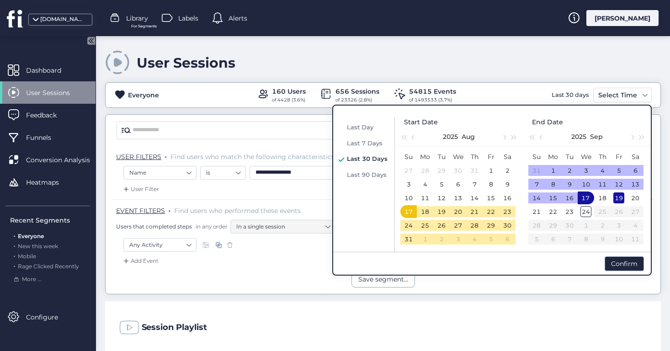
click at [622, 199] on div "19" at bounding box center [619, 197] width 11 height 11
click at [410, 211] on div "17" at bounding box center [408, 211] width 11 height 11
click at [504, 137] on span "button" at bounding box center [504, 137] width 5 height 5
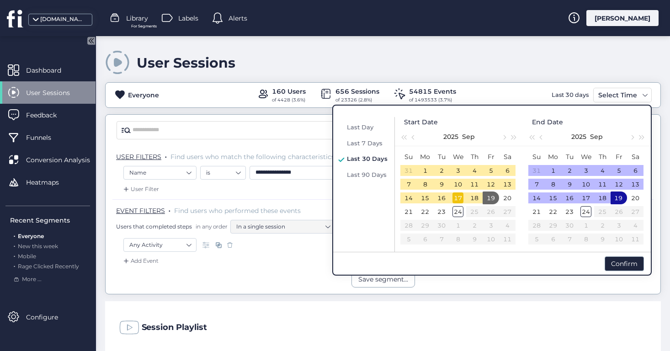
click at [460, 196] on div "17" at bounding box center [458, 197] width 11 height 11
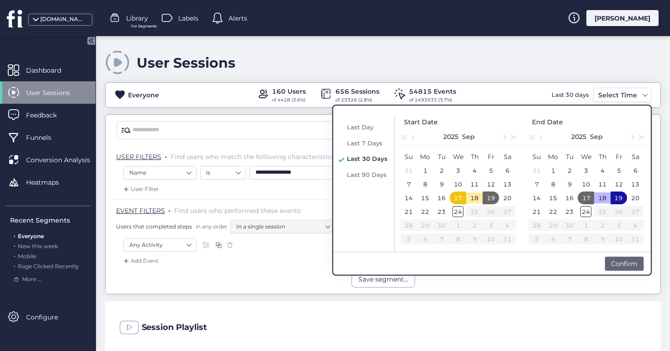
click at [622, 267] on div "Confirm" at bounding box center [624, 263] width 39 height 15
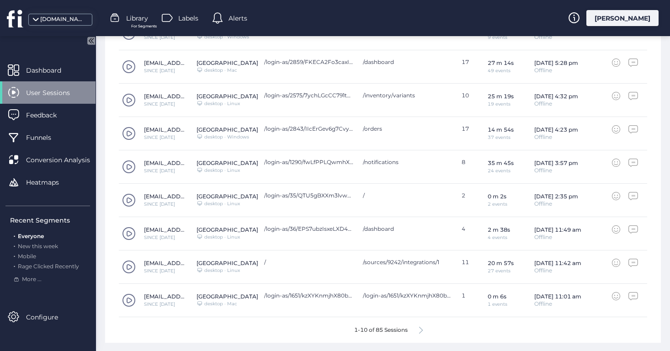
scroll to position [381, 0]
click at [126, 264] on span at bounding box center [129, 268] width 14 height 14
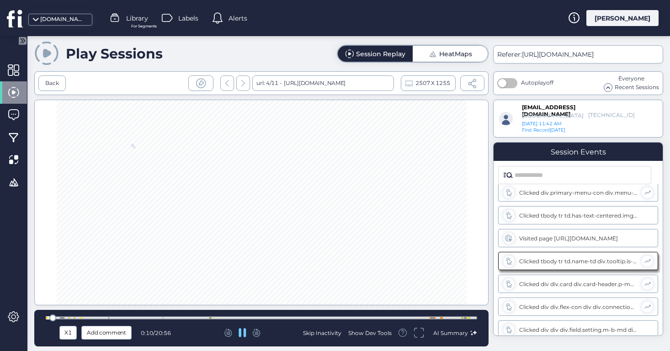
scroll to position [75, 0]
click at [53, 81] on div "Back" at bounding box center [52, 83] width 14 height 9
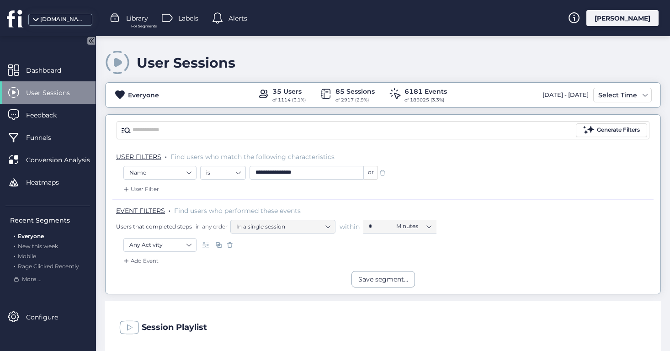
click at [384, 170] on span at bounding box center [382, 172] width 9 height 9
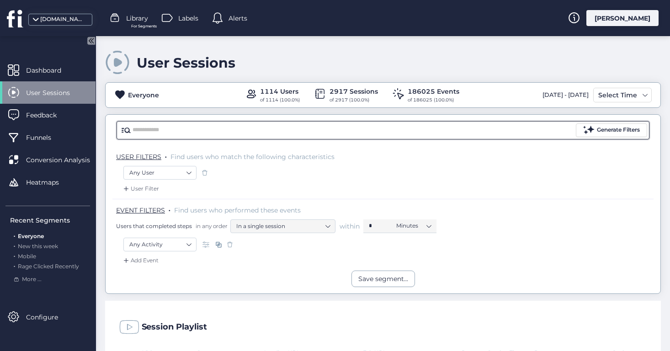
click at [286, 134] on input "text" at bounding box center [354, 130] width 442 height 14
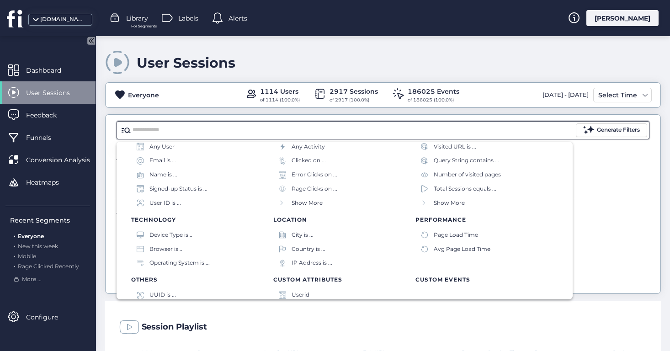
scroll to position [91, 0]
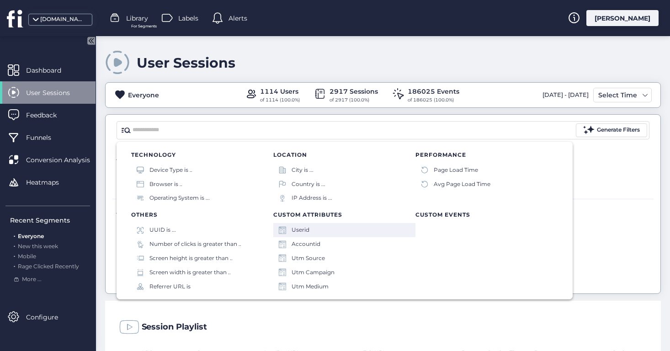
click at [338, 233] on div "Userid" at bounding box center [344, 230] width 142 height 14
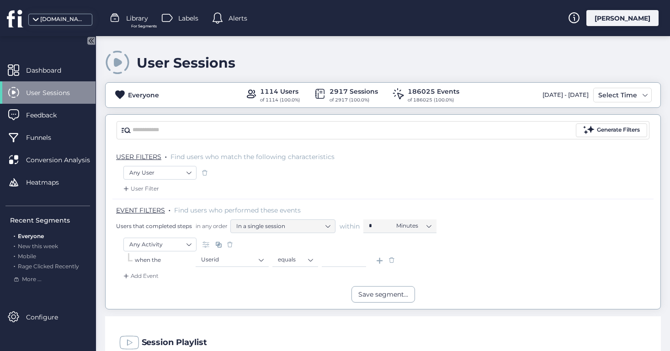
click at [340, 262] on input at bounding box center [344, 260] width 44 height 14
paste input "*****"
type input "*****"
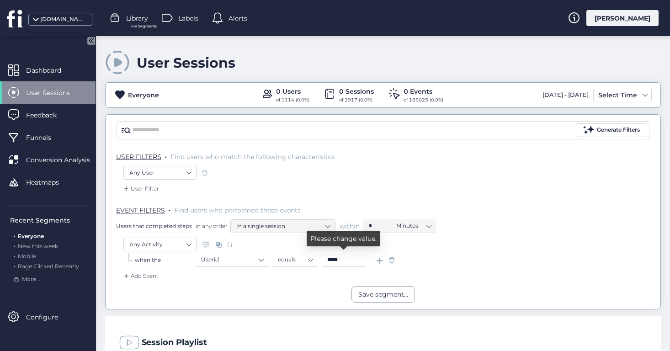
scroll to position [155, 0]
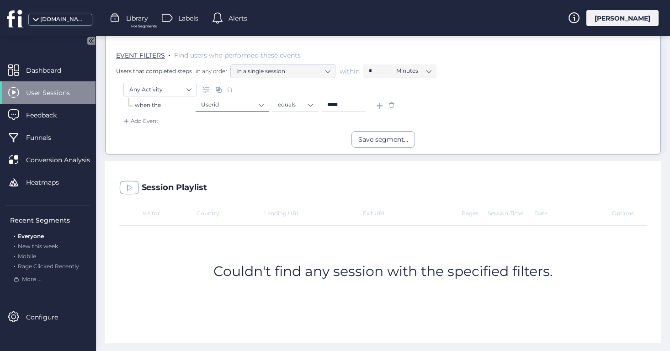
click at [233, 107] on nz-select-item "Userid" at bounding box center [232, 105] width 62 height 14
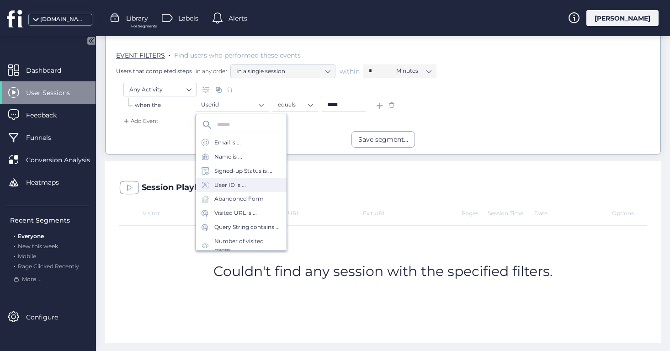
scroll to position [269, 0]
click at [246, 204] on div "Accountid" at bounding box center [241, 201] width 91 height 14
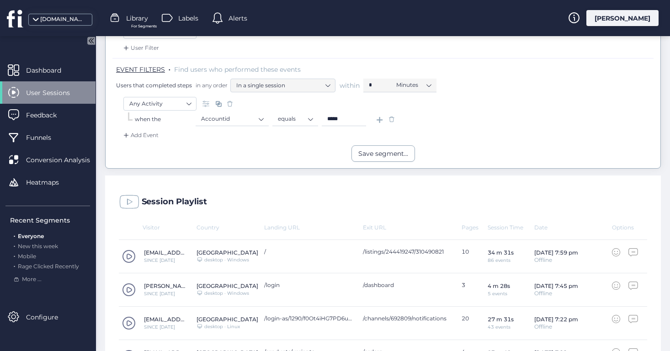
scroll to position [130, 0]
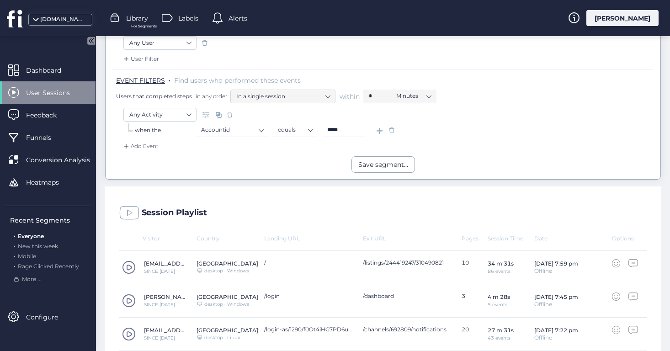
click at [359, 129] on input "*****" at bounding box center [344, 130] width 44 height 14
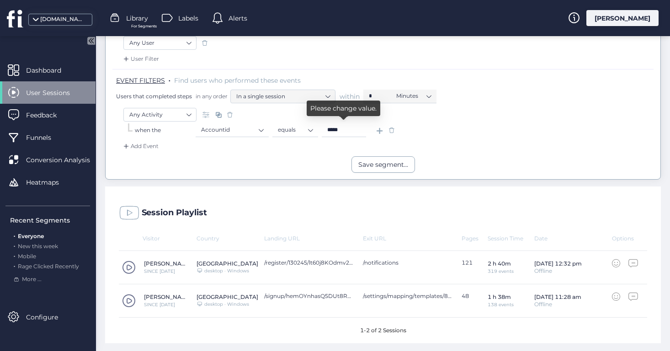
scroll to position [130, 0]
click at [603, 225] on div "Session Playlist" at bounding box center [383, 210] width 556 height 48
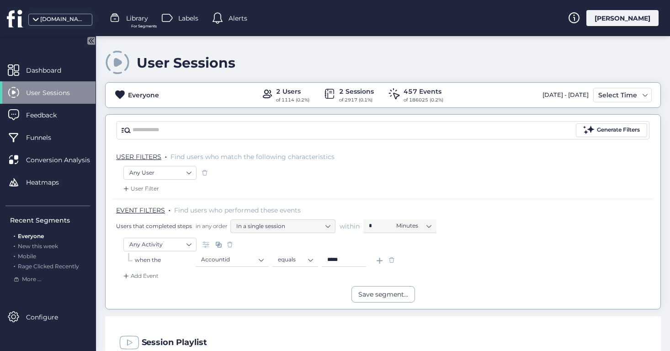
scroll to position [0, 0]
click at [606, 94] on div "Select Time" at bounding box center [617, 95] width 43 height 11
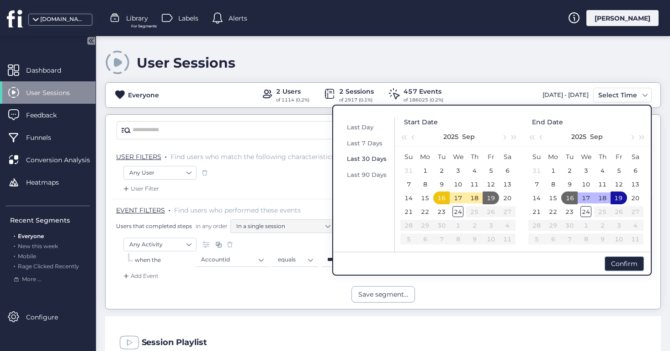
click at [376, 161] on span "Last 30 Days" at bounding box center [367, 158] width 40 height 7
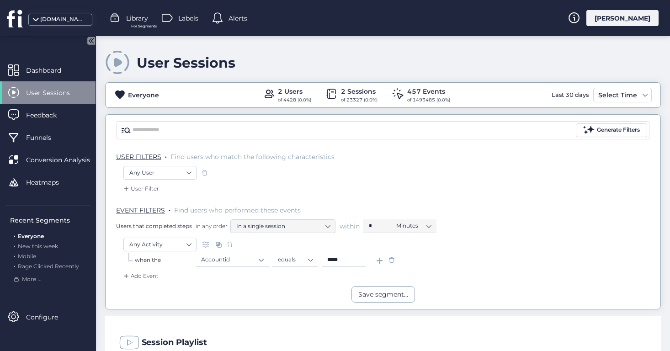
scroll to position [130, 0]
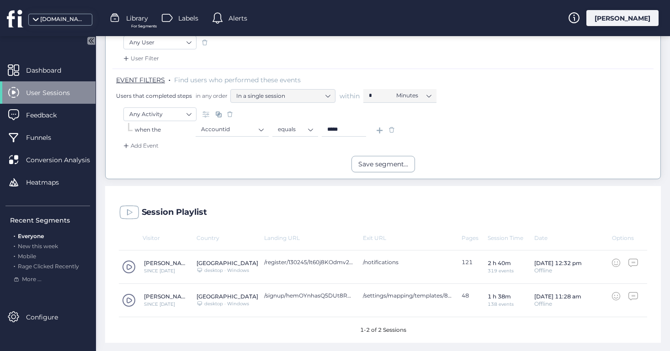
click at [350, 130] on input "*****" at bounding box center [344, 130] width 44 height 14
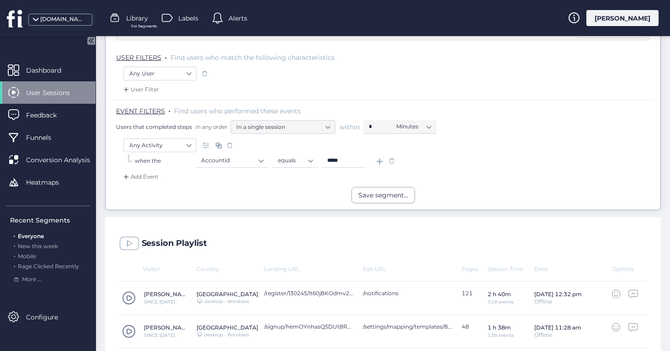
scroll to position [94, 0]
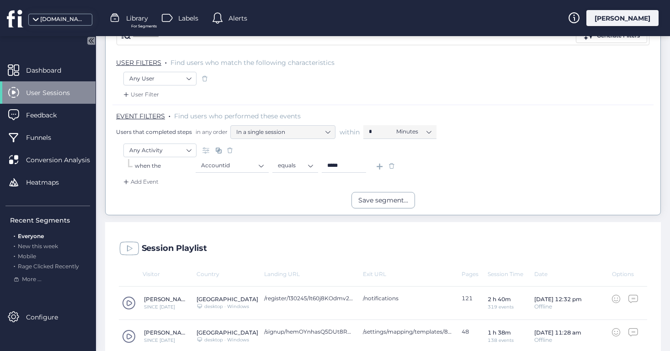
click at [395, 166] on span at bounding box center [391, 165] width 9 height 9
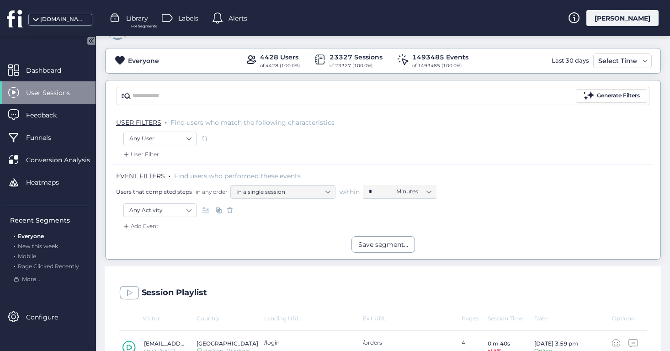
scroll to position [23, 0]
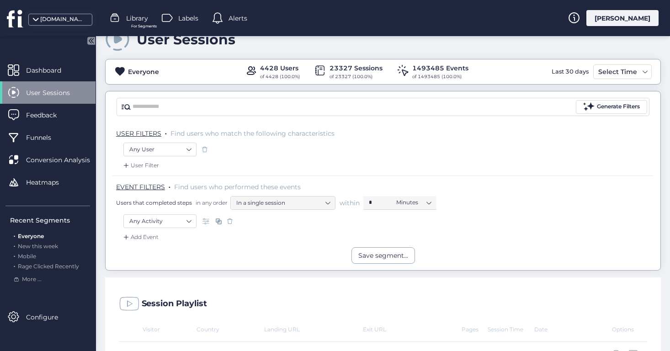
click at [149, 166] on div "User Filter" at bounding box center [140, 165] width 37 height 9
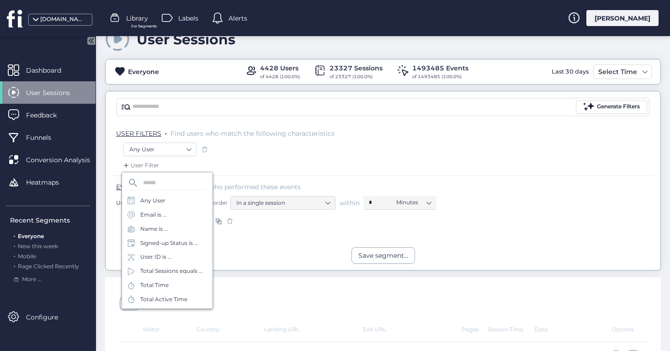
click at [252, 163] on div "User Filter" at bounding box center [382, 168] width 541 height 15
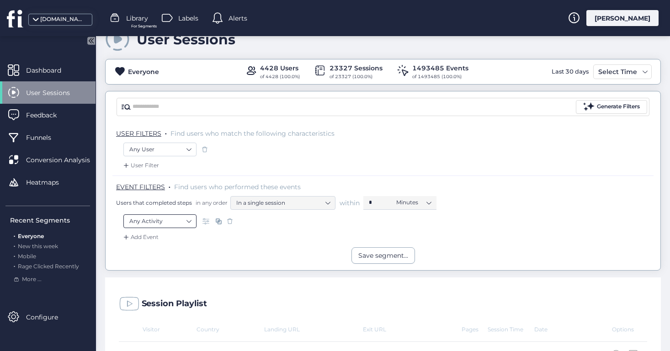
click at [174, 223] on nz-select-item "Any Activity" at bounding box center [159, 221] width 61 height 14
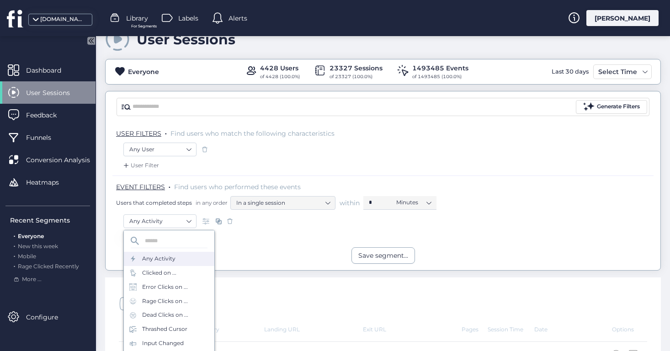
scroll to position [41, 0]
click at [248, 235] on div "Add Event" at bounding box center [382, 240] width 541 height 15
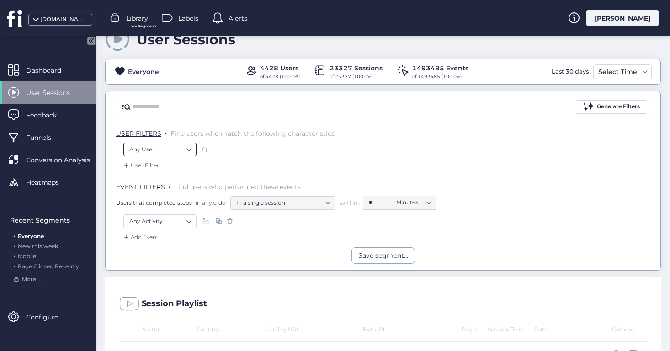
click at [186, 147] on nz-select-item "Any User" at bounding box center [159, 150] width 61 height 14
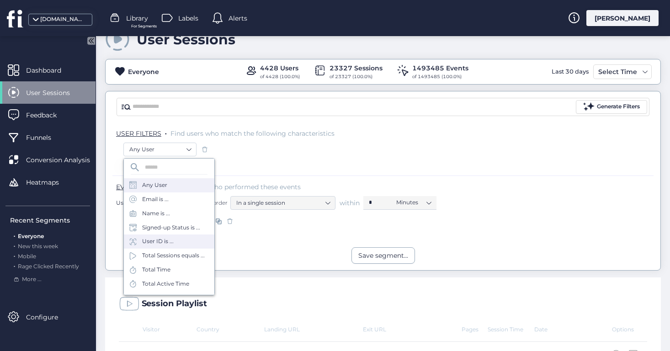
scroll to position [109, 0]
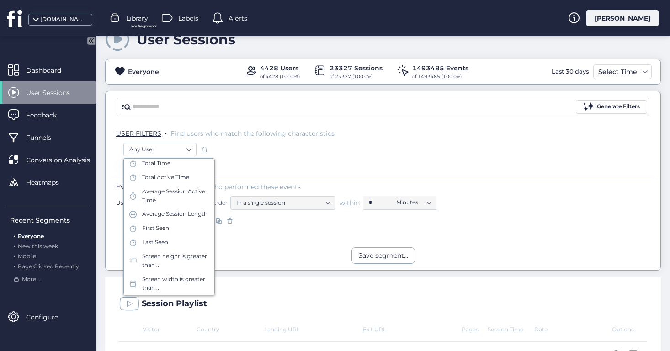
click at [263, 178] on div "EVENT FILTERS . Find users who performed these events Users that completed step…" at bounding box center [382, 195] width 541 height 39
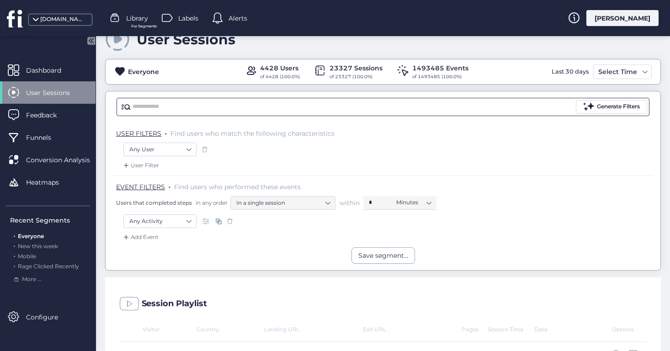
click at [272, 107] on input "text" at bounding box center [354, 107] width 442 height 14
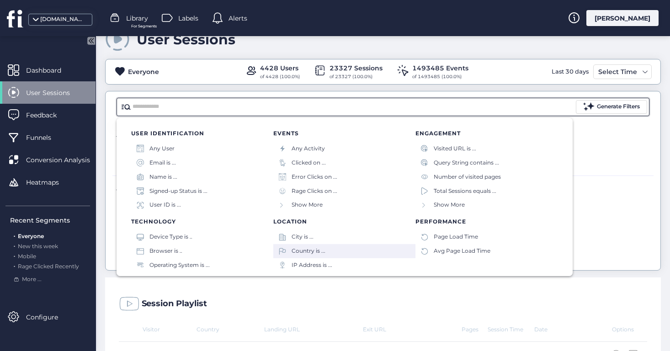
click at [326, 247] on div "Country is ..." at bounding box center [344, 251] width 142 height 14
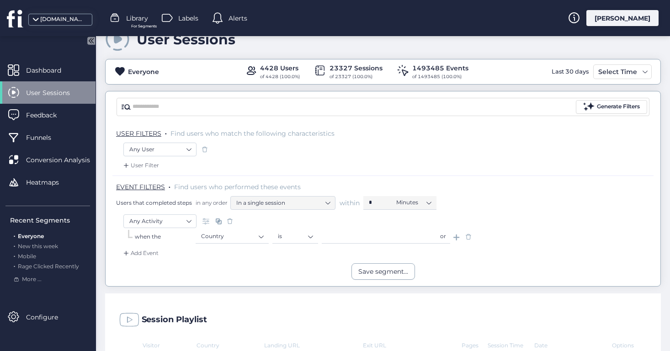
click at [356, 237] on input "text" at bounding box center [379, 237] width 114 height 14
type input "******"
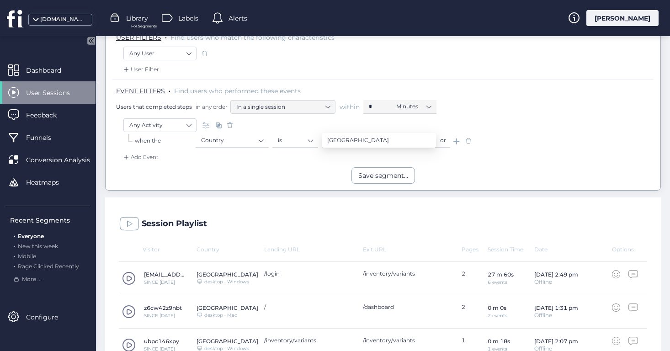
scroll to position [120, 0]
click at [472, 140] on span at bounding box center [468, 140] width 9 height 9
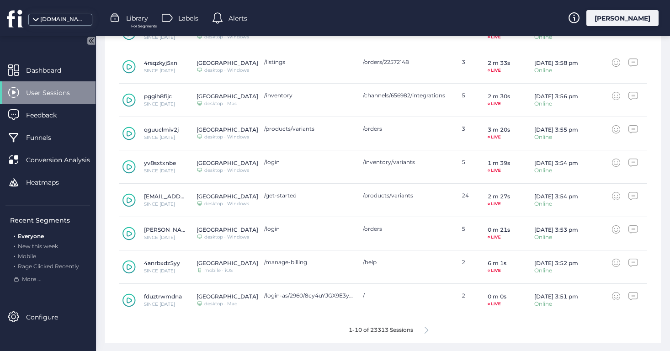
scroll to position [380, 0]
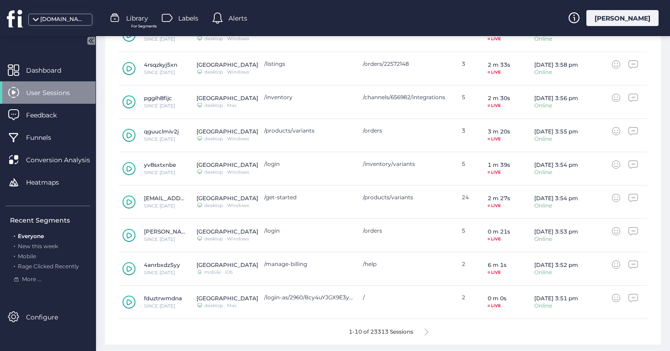
click at [427, 331] on icon at bounding box center [427, 332] width 4 height 7
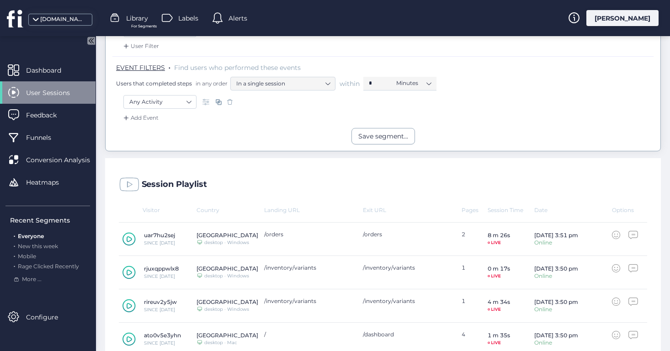
scroll to position [142, 0]
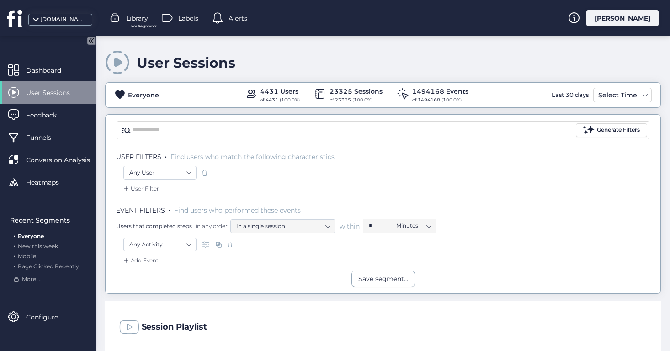
click at [146, 189] on div "User Filter" at bounding box center [140, 188] width 37 height 9
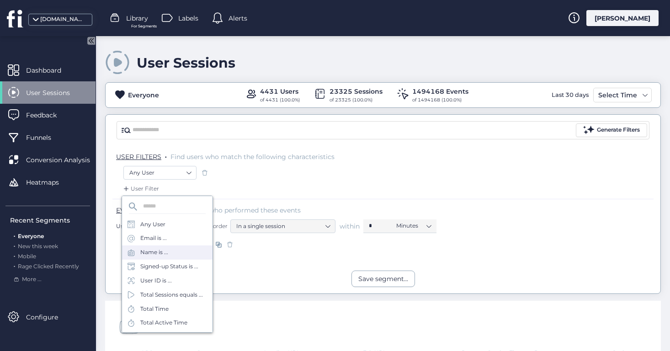
click at [172, 253] on div "Name is ..." at bounding box center [167, 253] width 91 height 14
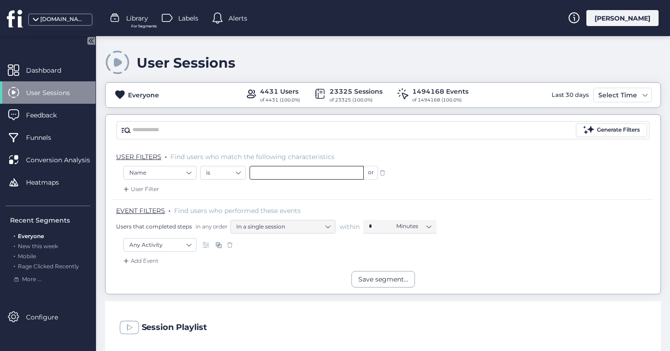
click at [327, 174] on input "text" at bounding box center [307, 173] width 114 height 14
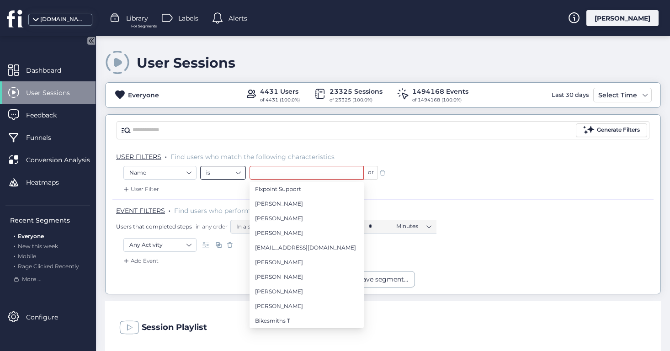
click at [229, 169] on nz-select-item "is" at bounding box center [223, 173] width 34 height 14
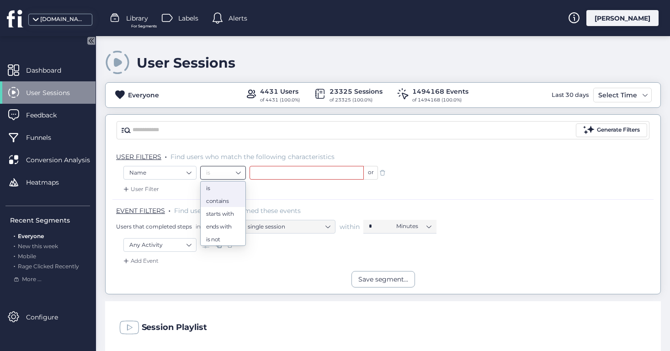
click at [224, 203] on div "contains" at bounding box center [223, 201] width 34 height 7
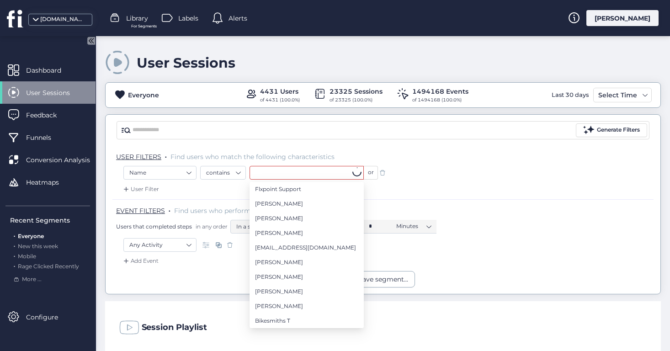
click at [281, 175] on input "text" at bounding box center [307, 173] width 114 height 14
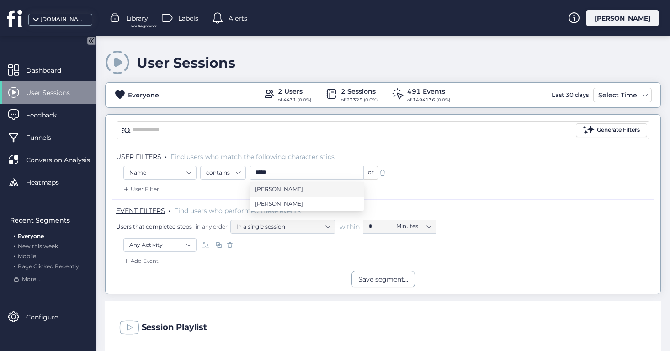
click at [319, 188] on li "[PERSON_NAME]" at bounding box center [307, 189] width 114 height 15
type input "**********"
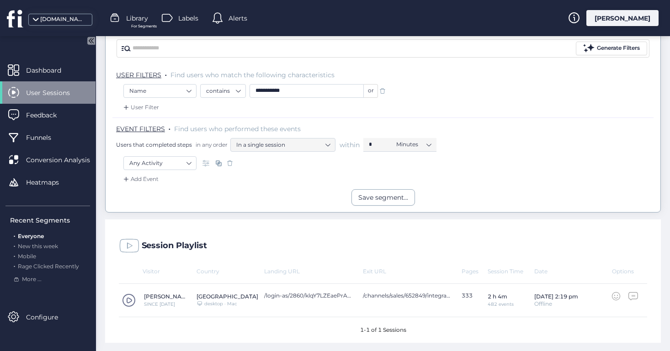
click at [467, 294] on div "333" at bounding box center [475, 300] width 26 height 16
click at [125, 299] on span at bounding box center [129, 301] width 14 height 14
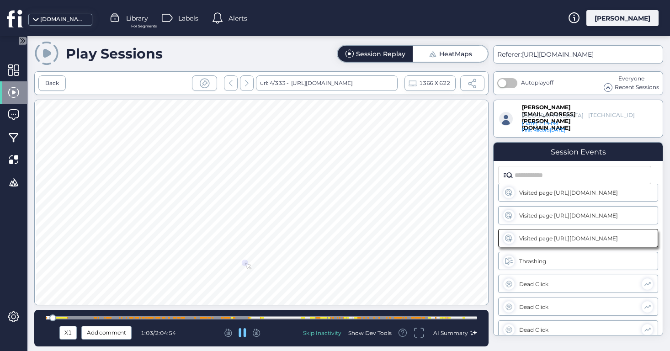
scroll to position [29, 0]
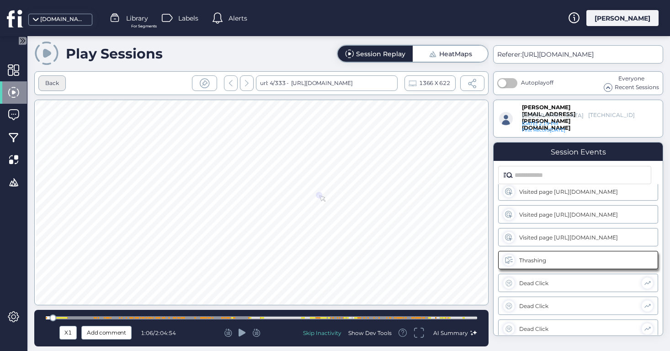
click at [48, 76] on div "Back" at bounding box center [51, 83] width 27 height 16
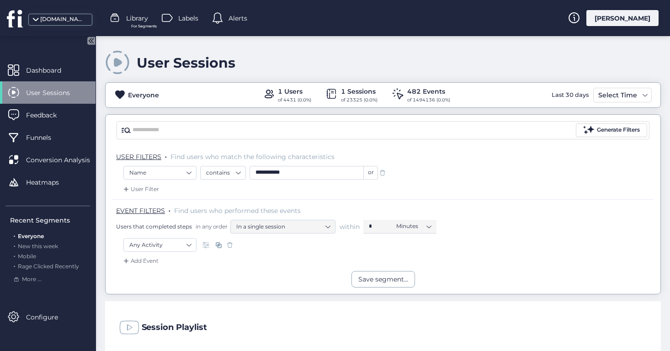
click at [382, 174] on span at bounding box center [382, 172] width 9 height 9
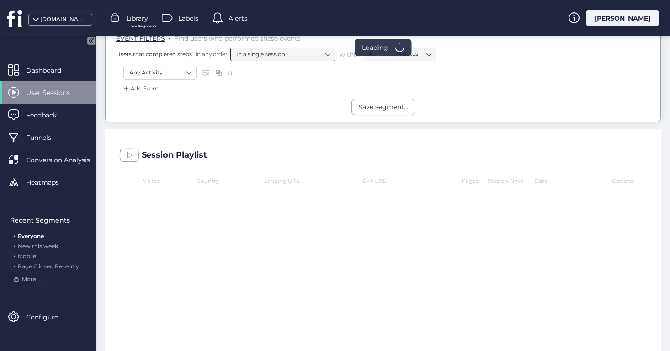
scroll to position [173, 0]
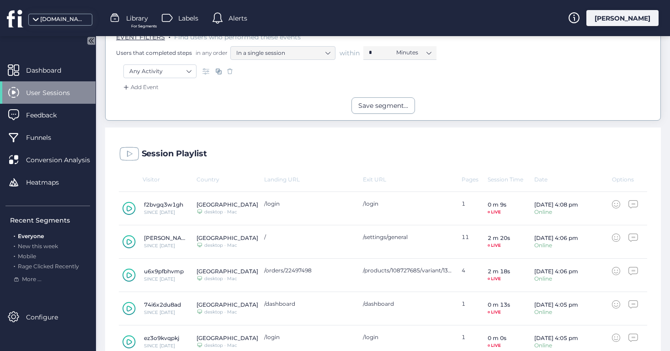
click at [129, 209] on icon at bounding box center [129, 209] width 13 height 14
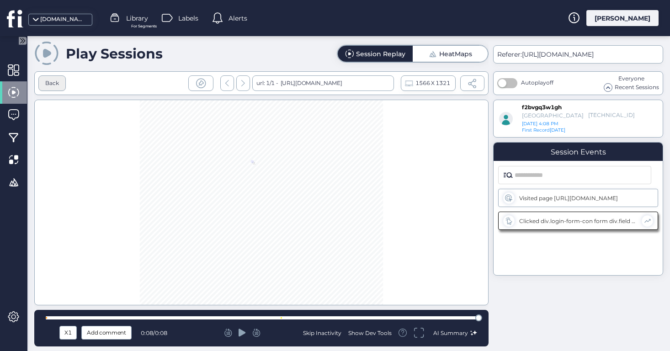
click at [48, 86] on div "Back" at bounding box center [52, 83] width 14 height 9
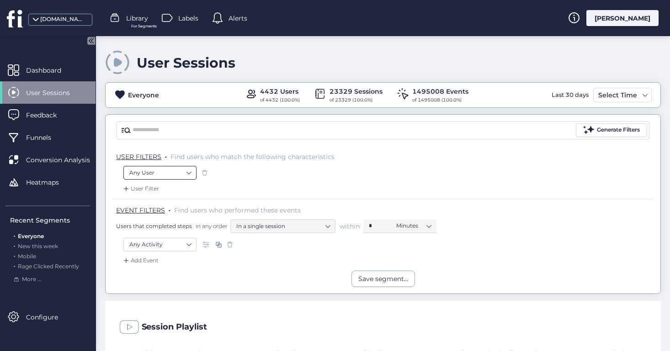
click at [176, 173] on nz-select-item "Any User" at bounding box center [159, 173] width 61 height 14
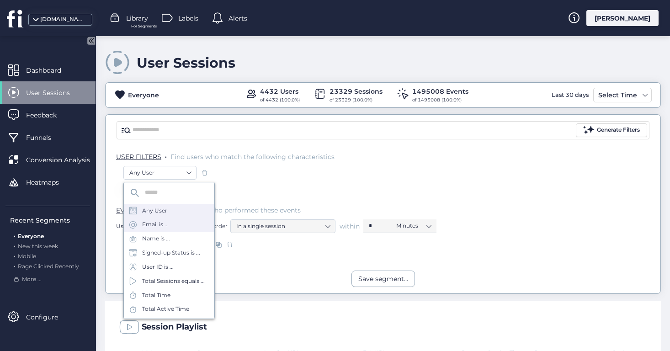
click at [175, 224] on div "Email is ..." at bounding box center [169, 225] width 91 height 14
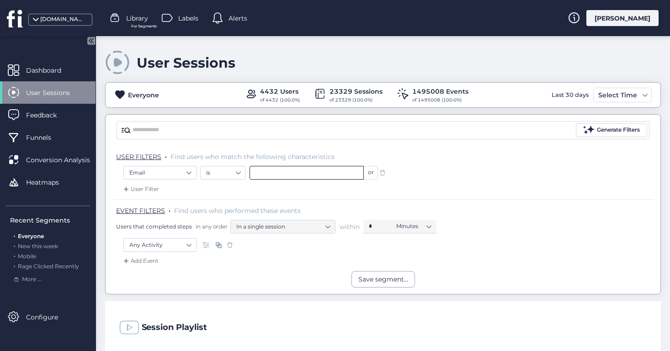
click at [319, 176] on input "text" at bounding box center [307, 173] width 114 height 14
paste input "**********"
type input "**********"
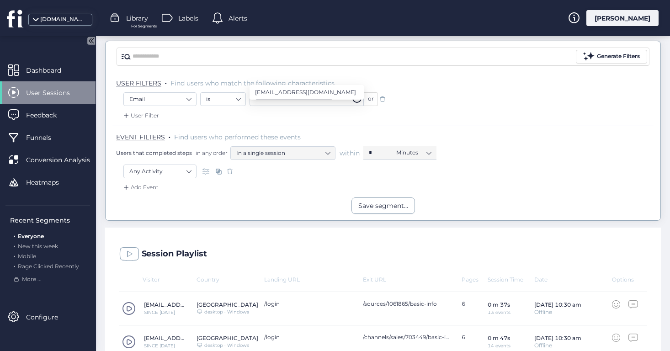
scroll to position [65, 0]
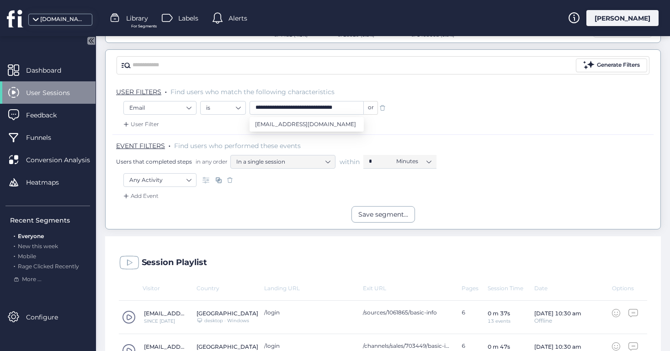
click at [335, 108] on input "**********" at bounding box center [307, 108] width 114 height 14
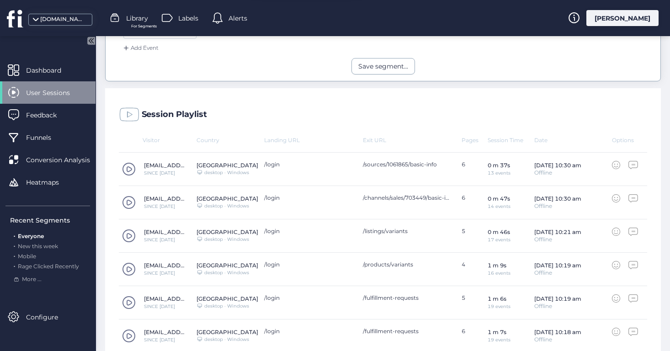
scroll to position [0, 0]
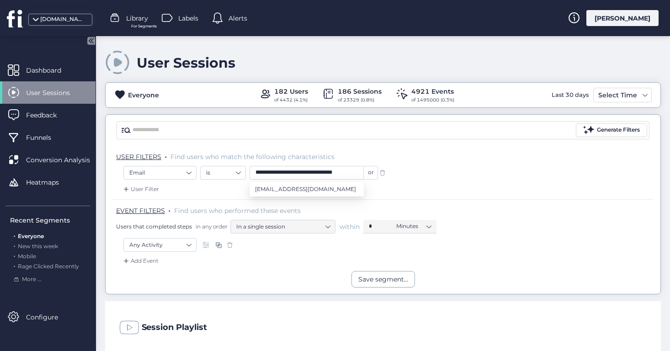
click at [338, 172] on input "**********" at bounding box center [307, 173] width 114 height 14
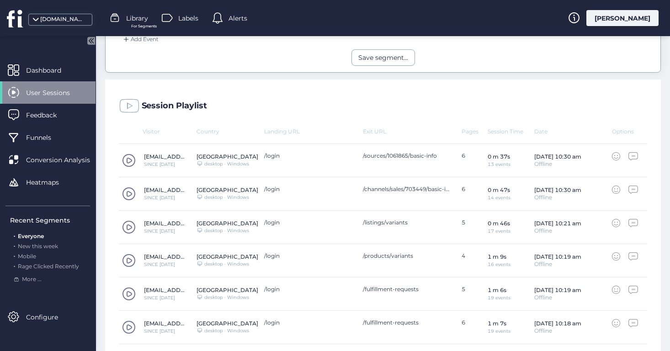
scroll to position [223, 0]
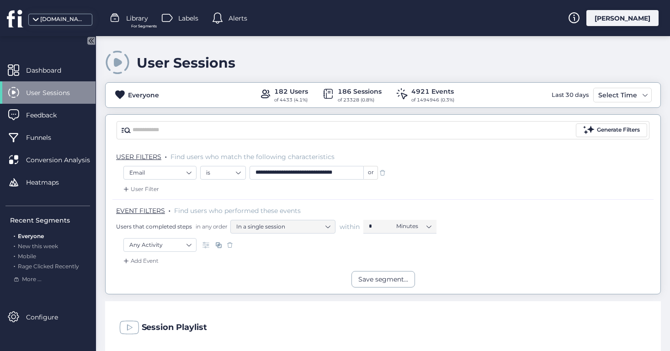
click at [332, 166] on input "**********" at bounding box center [307, 173] width 114 height 14
click at [327, 173] on input "**********" at bounding box center [307, 173] width 114 height 14
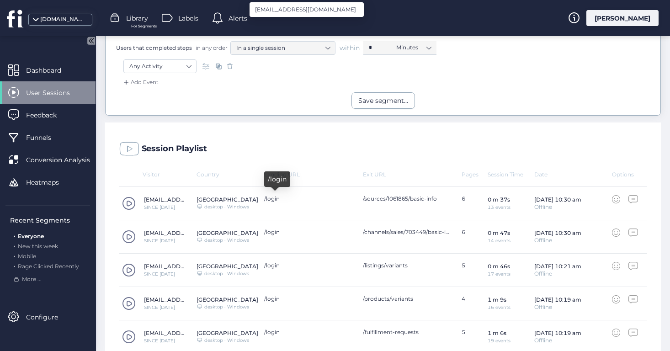
scroll to position [180, 0]
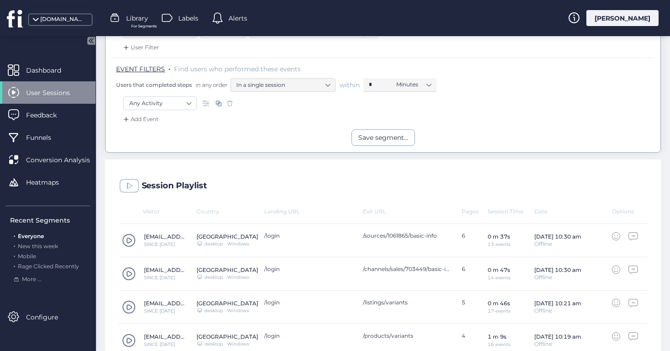
scroll to position [32, 0]
